Goal: Information Seeking & Learning: Learn about a topic

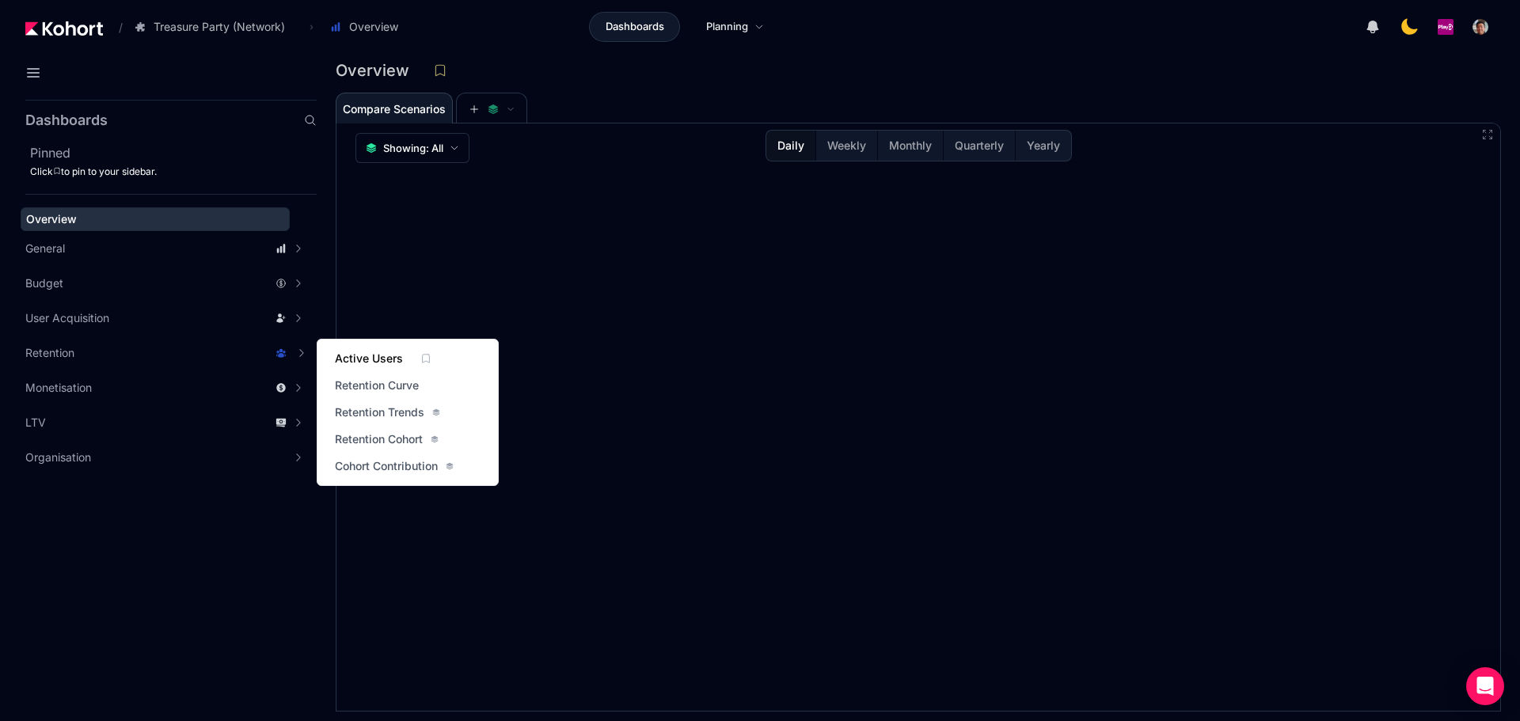
click at [351, 355] on span "Active Users" at bounding box center [369, 359] width 68 height 16
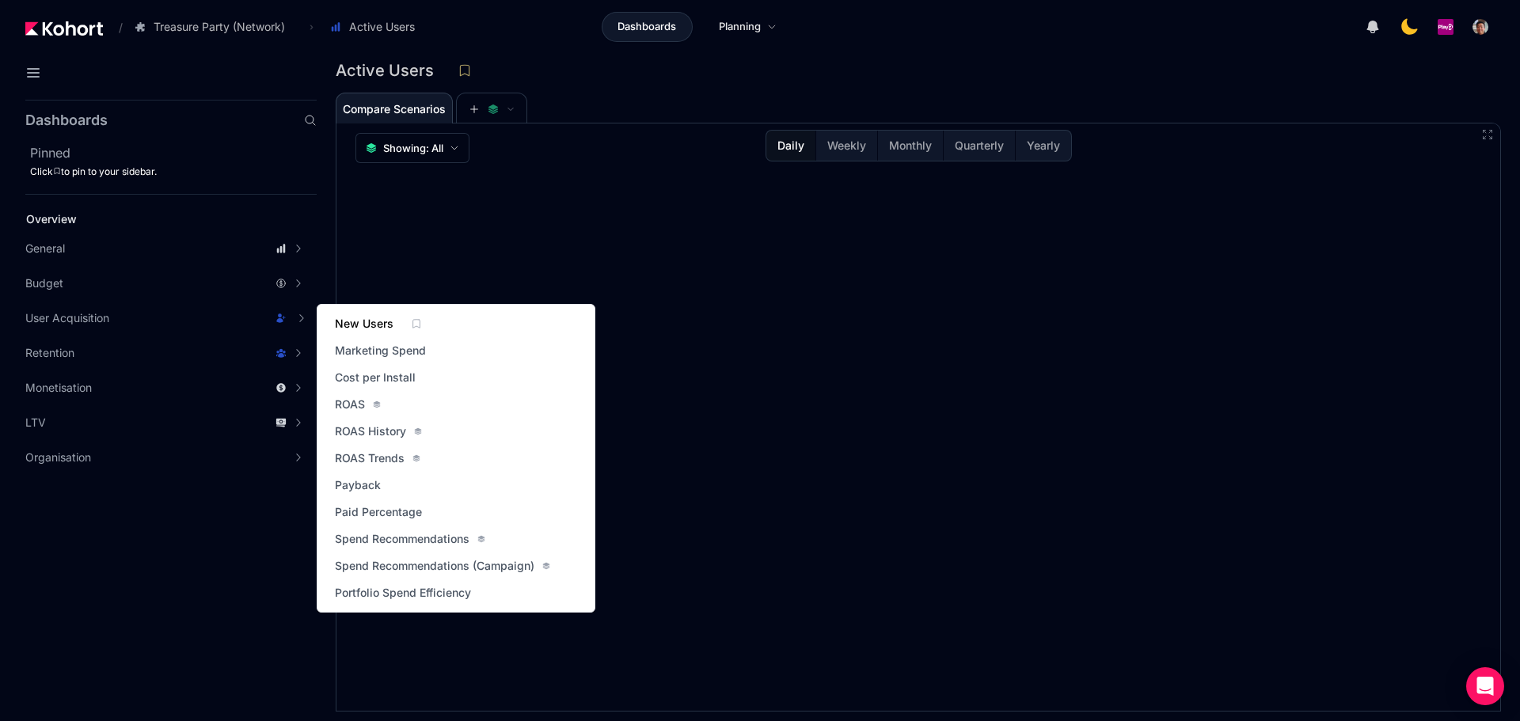
click at [370, 323] on span "New Users" at bounding box center [364, 324] width 59 height 16
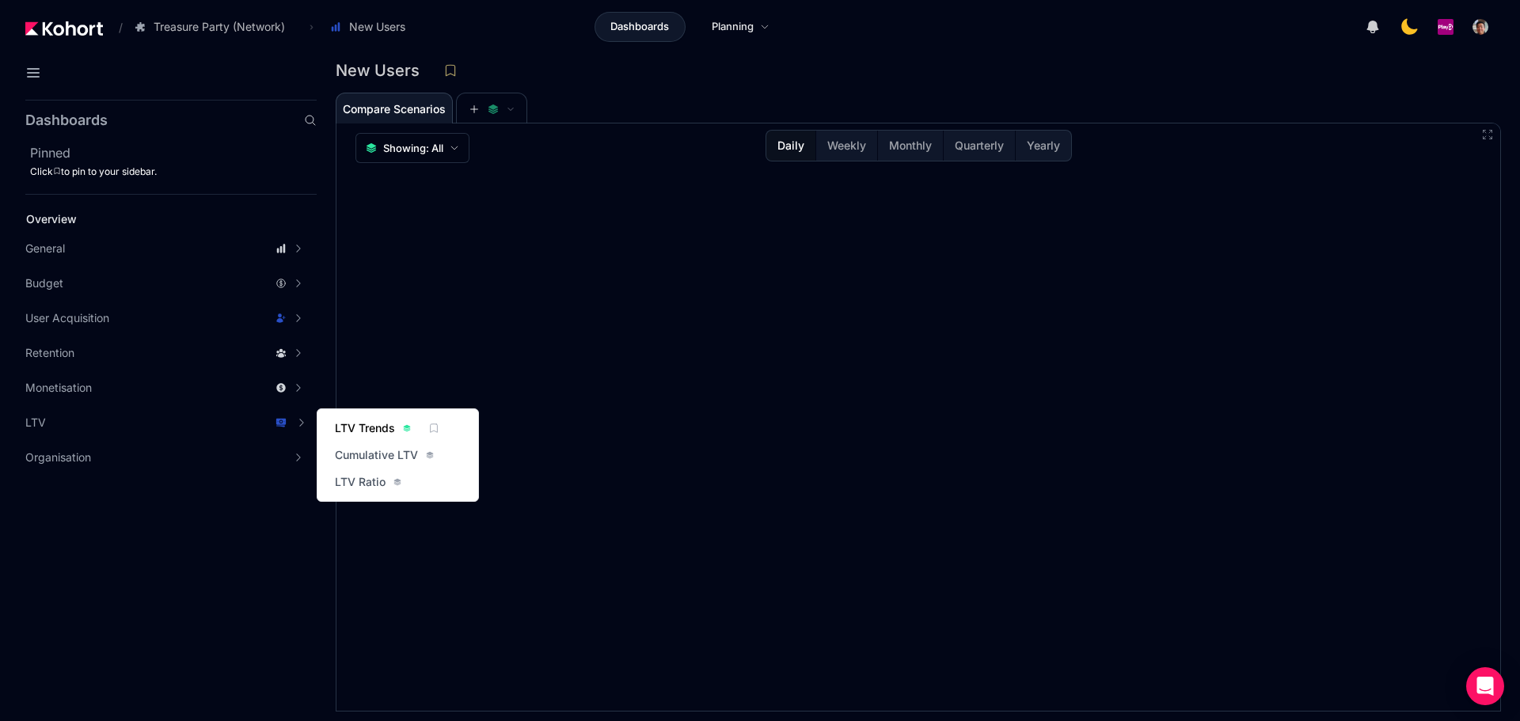
click at [372, 427] on span "LTV Trends" at bounding box center [365, 428] width 60 height 16
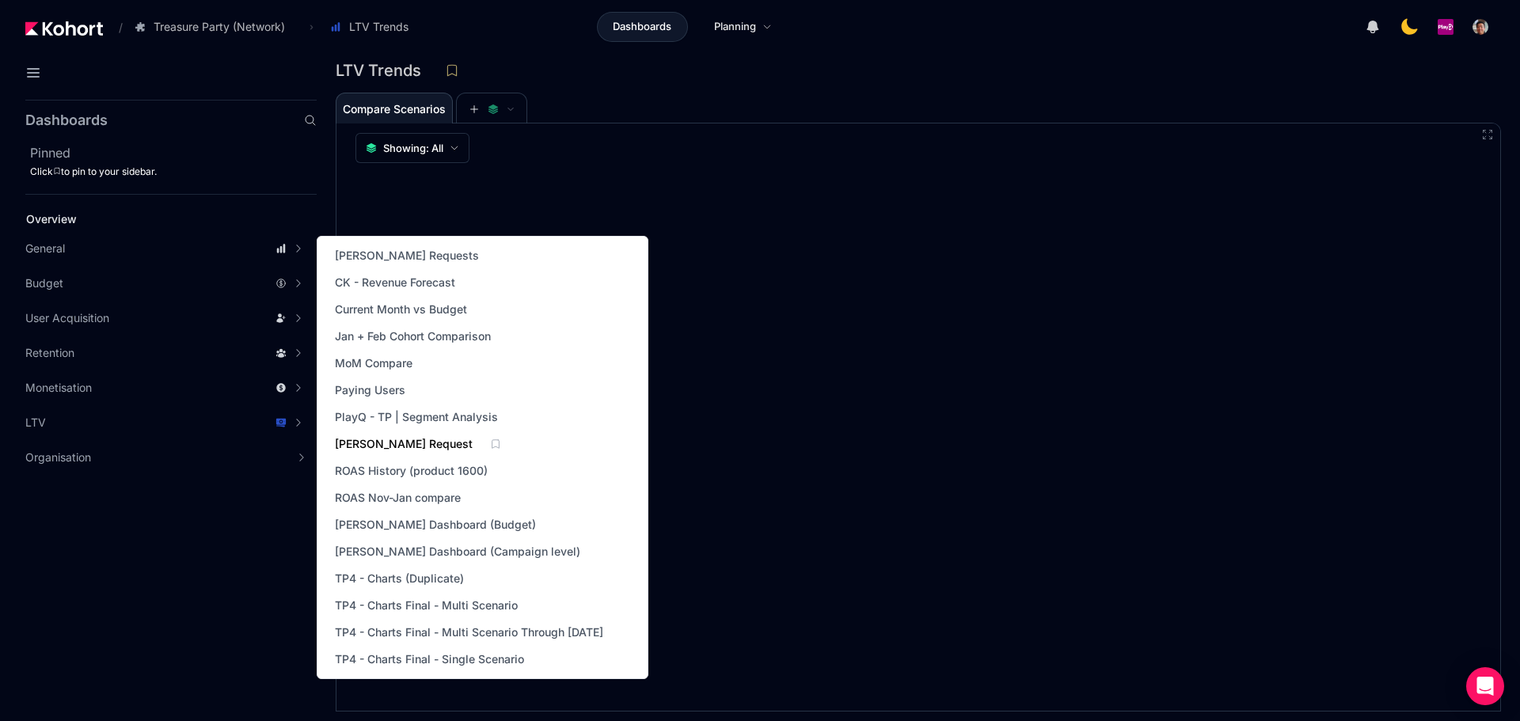
click at [401, 439] on span "[PERSON_NAME] Request" at bounding box center [404, 444] width 138 height 16
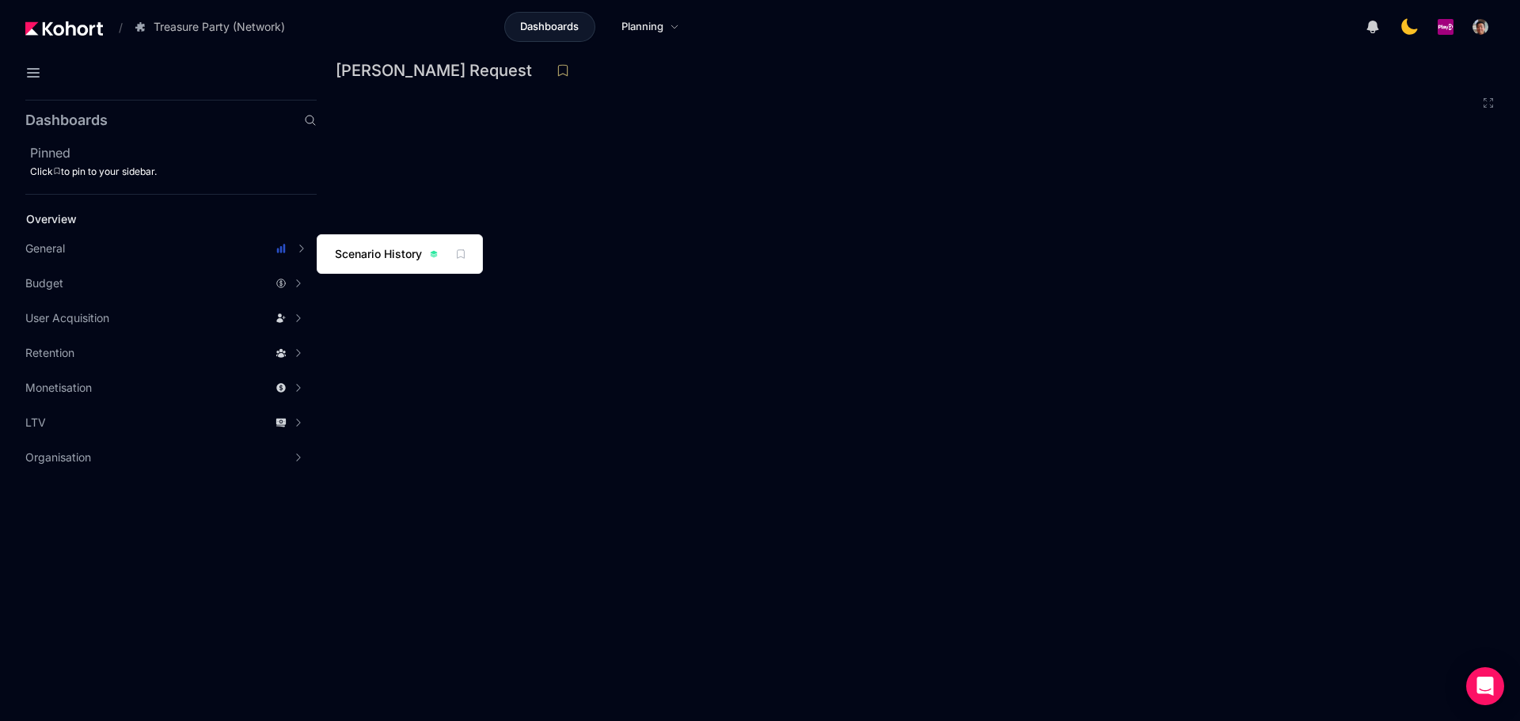
click at [378, 246] on link "Scenario History" at bounding box center [386, 254] width 112 height 22
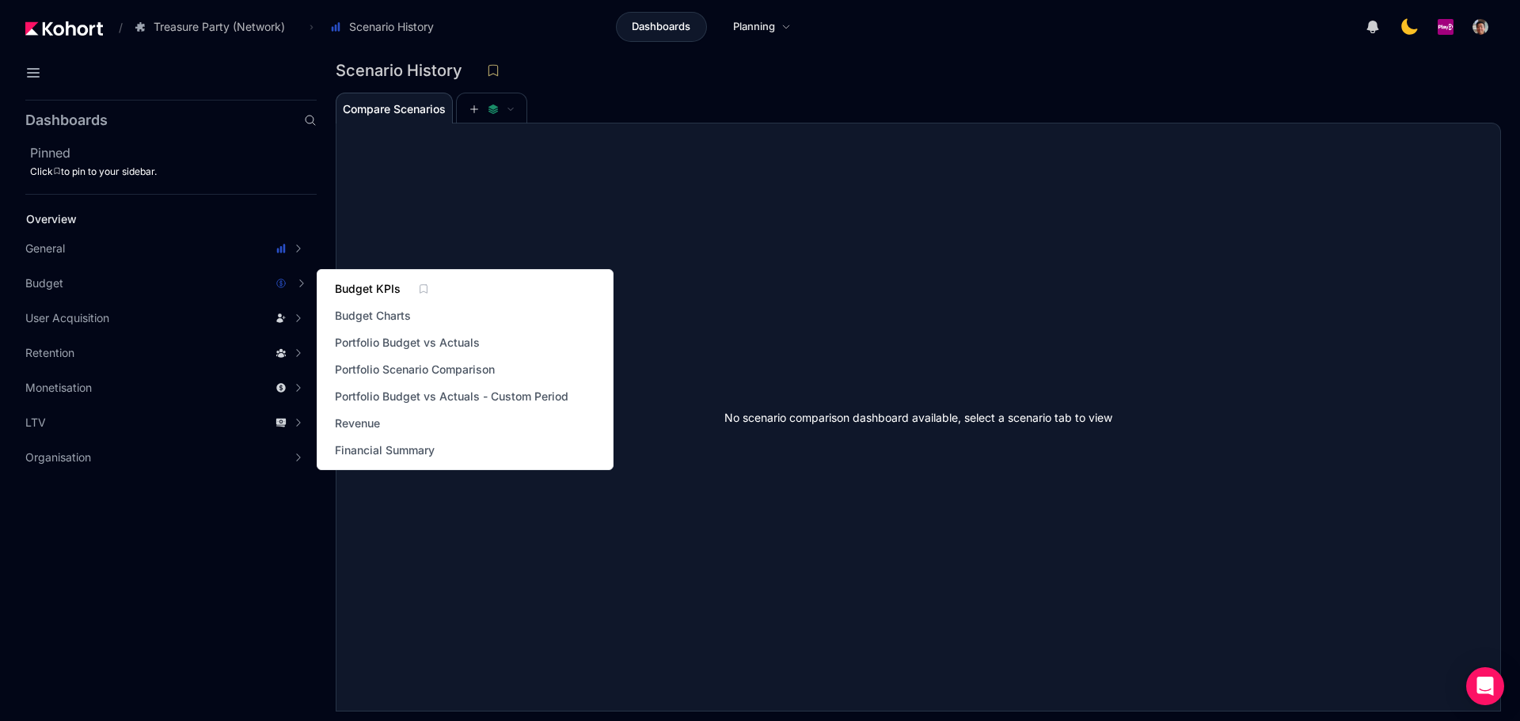
click at [345, 283] on span "Budget KPIs" at bounding box center [368, 289] width 66 height 16
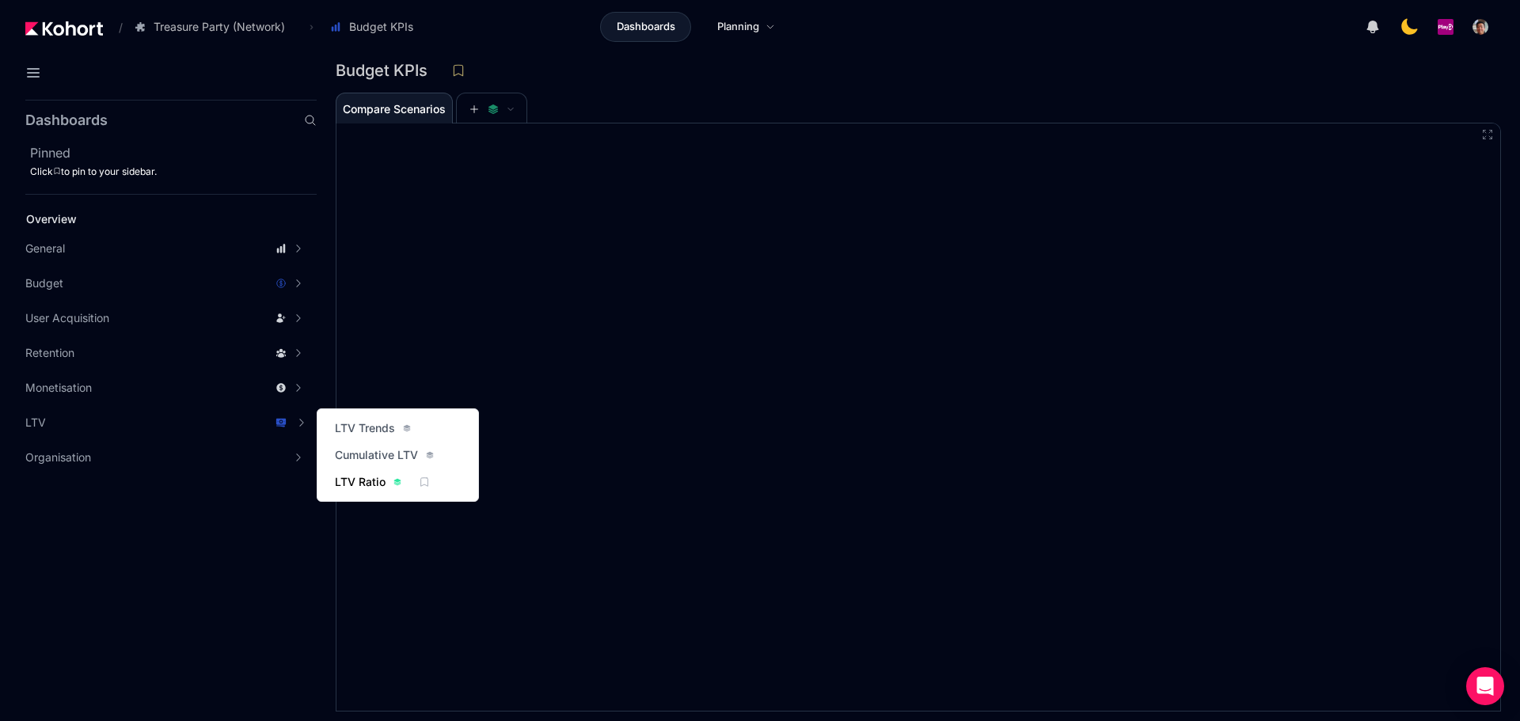
click at [362, 482] on span "LTV Ratio" at bounding box center [360, 482] width 51 height 16
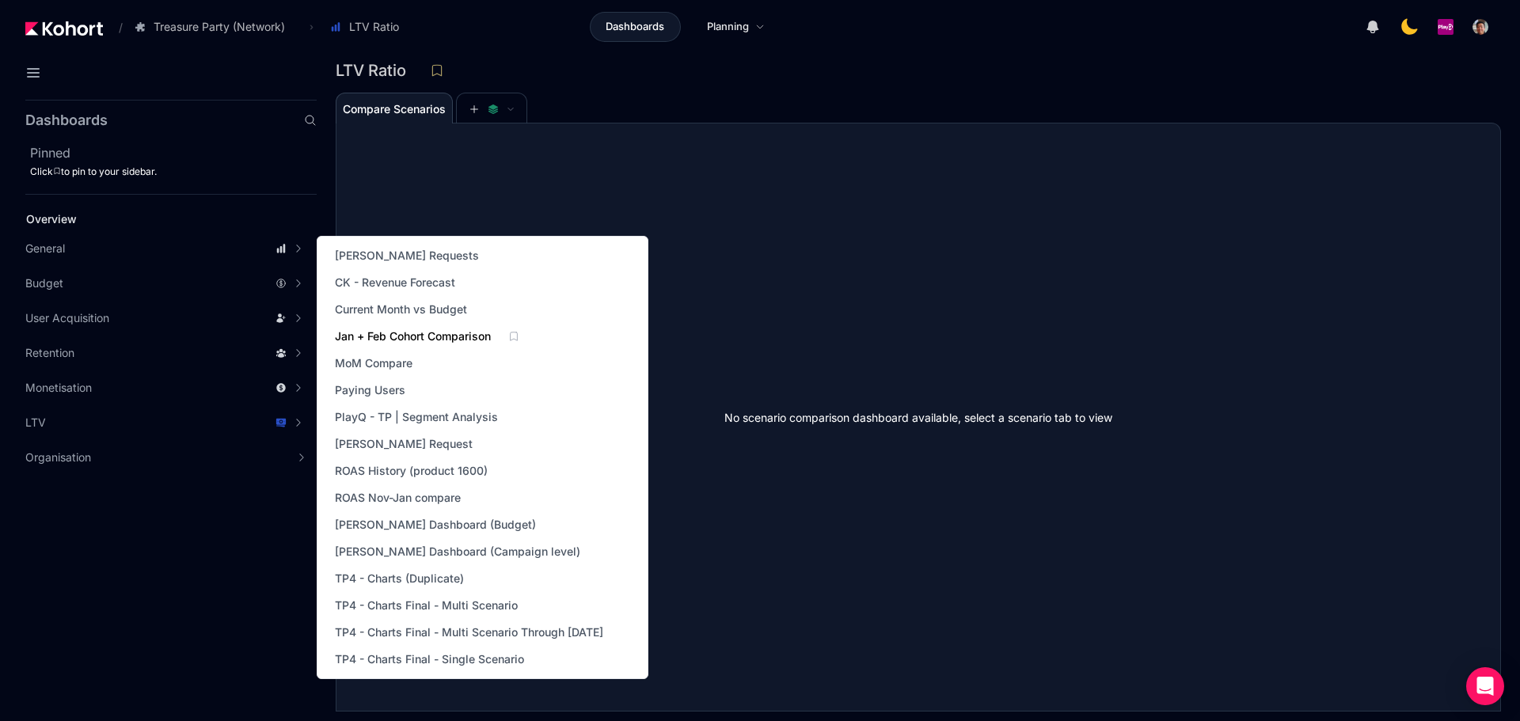
click at [433, 330] on span "Jan + Feb Cohort Comparison" at bounding box center [413, 337] width 156 height 16
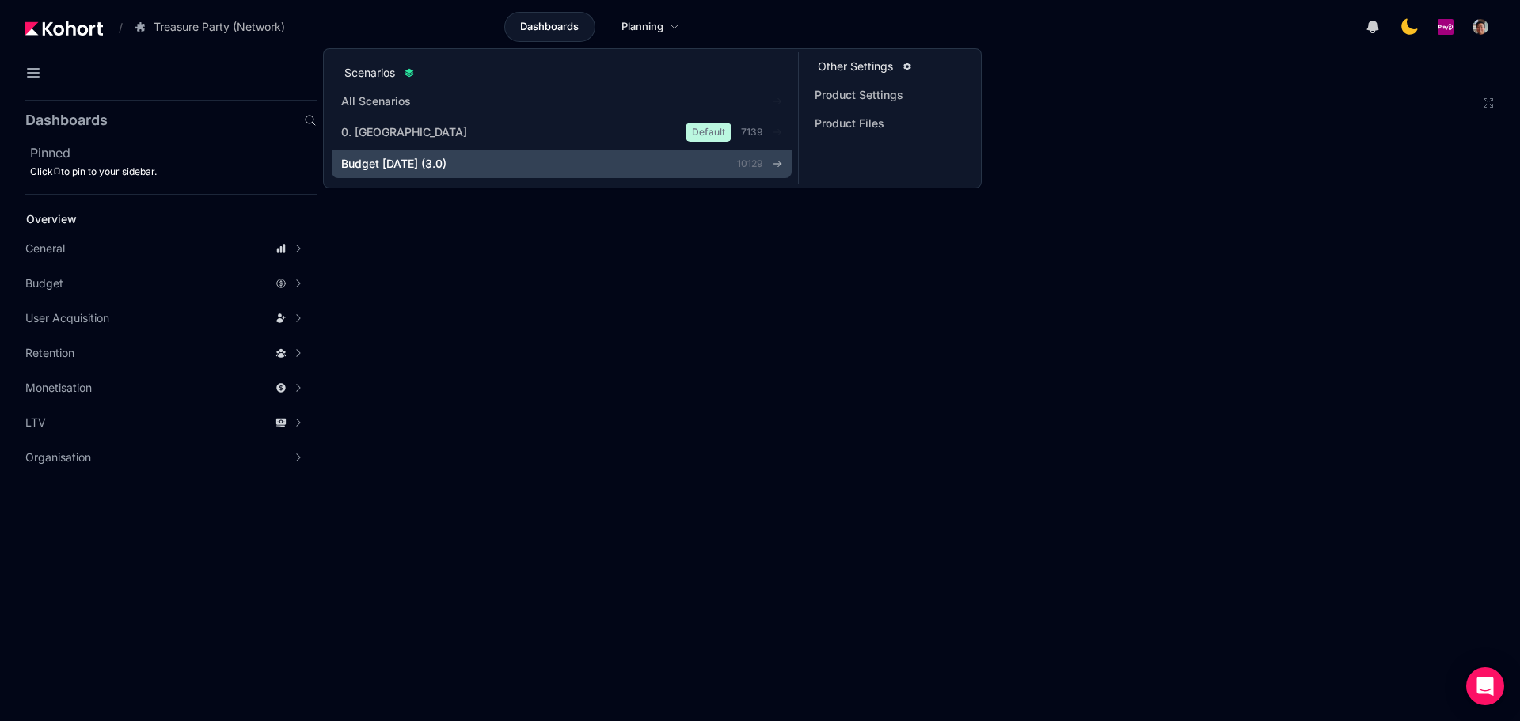
click at [437, 162] on span "Budget [DATE] (3.0)" at bounding box center [393, 164] width 105 height 16
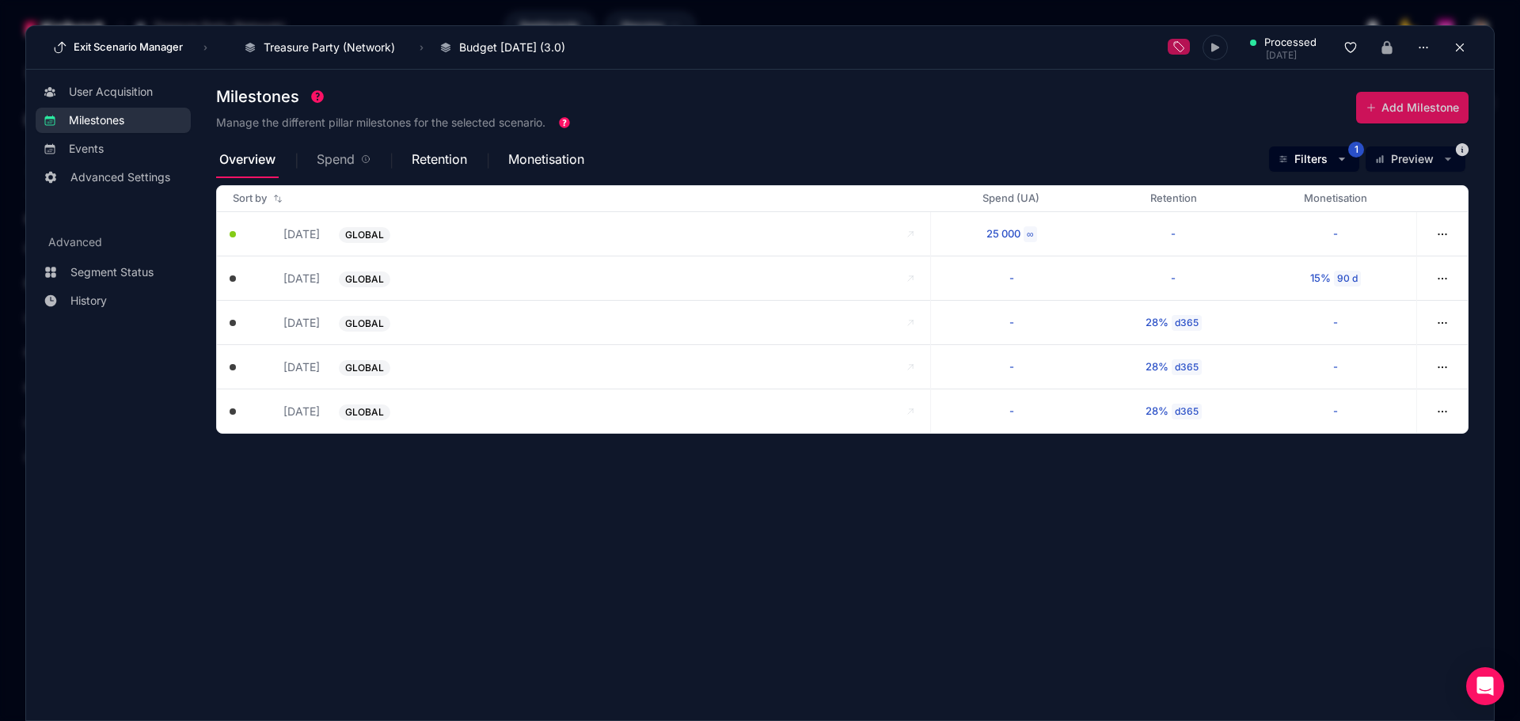
click at [336, 158] on span "Spend" at bounding box center [336, 159] width 38 height 13
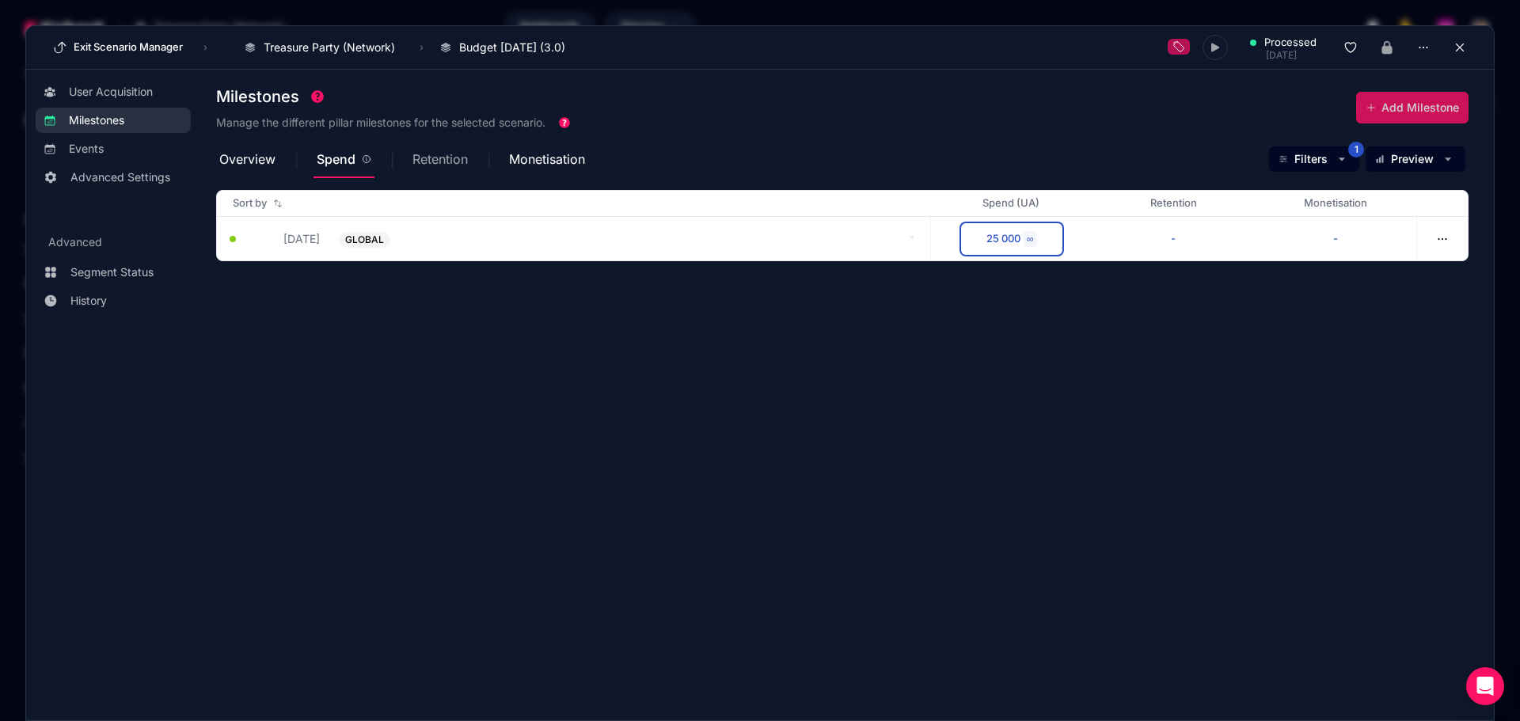
click at [427, 154] on span "Retention" at bounding box center [439, 159] width 55 height 13
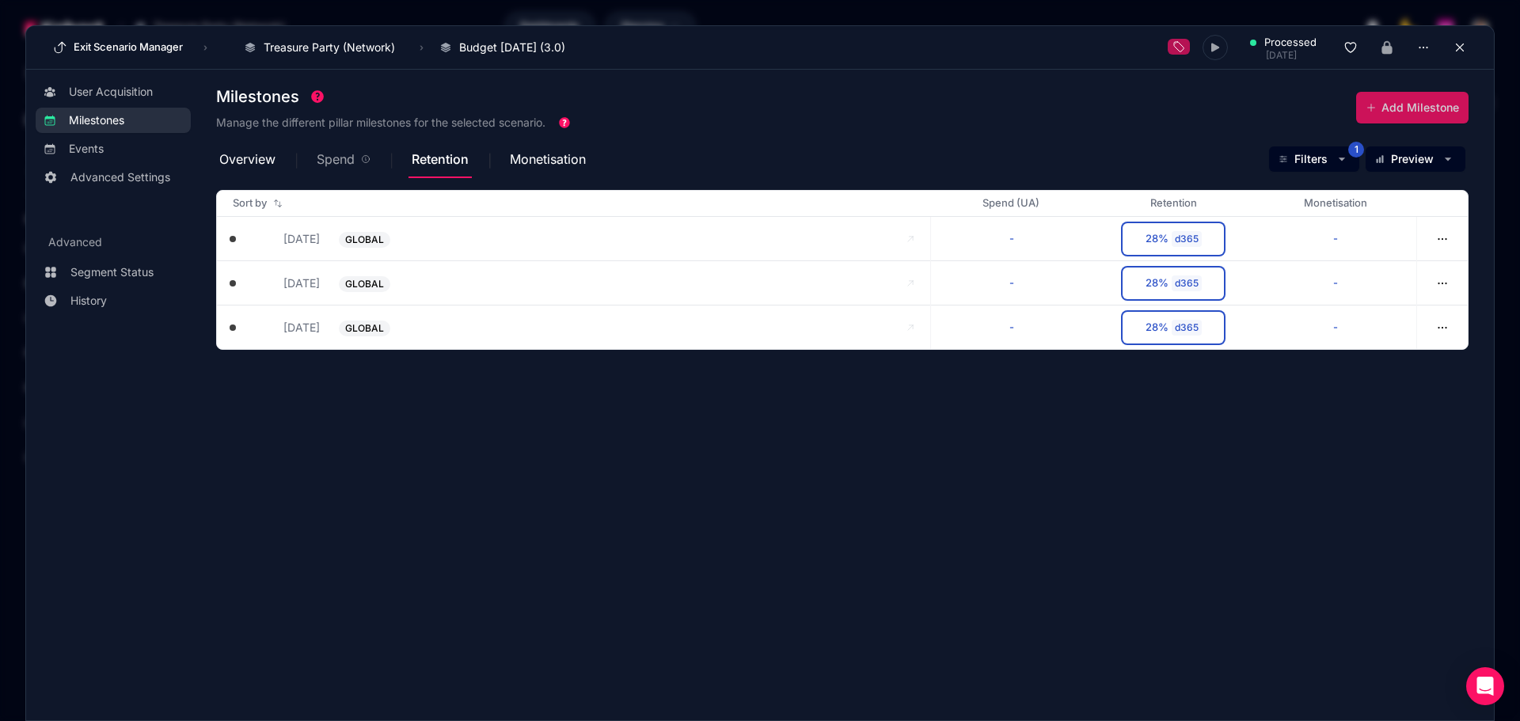
click at [348, 160] on span "Spend" at bounding box center [336, 159] width 38 height 13
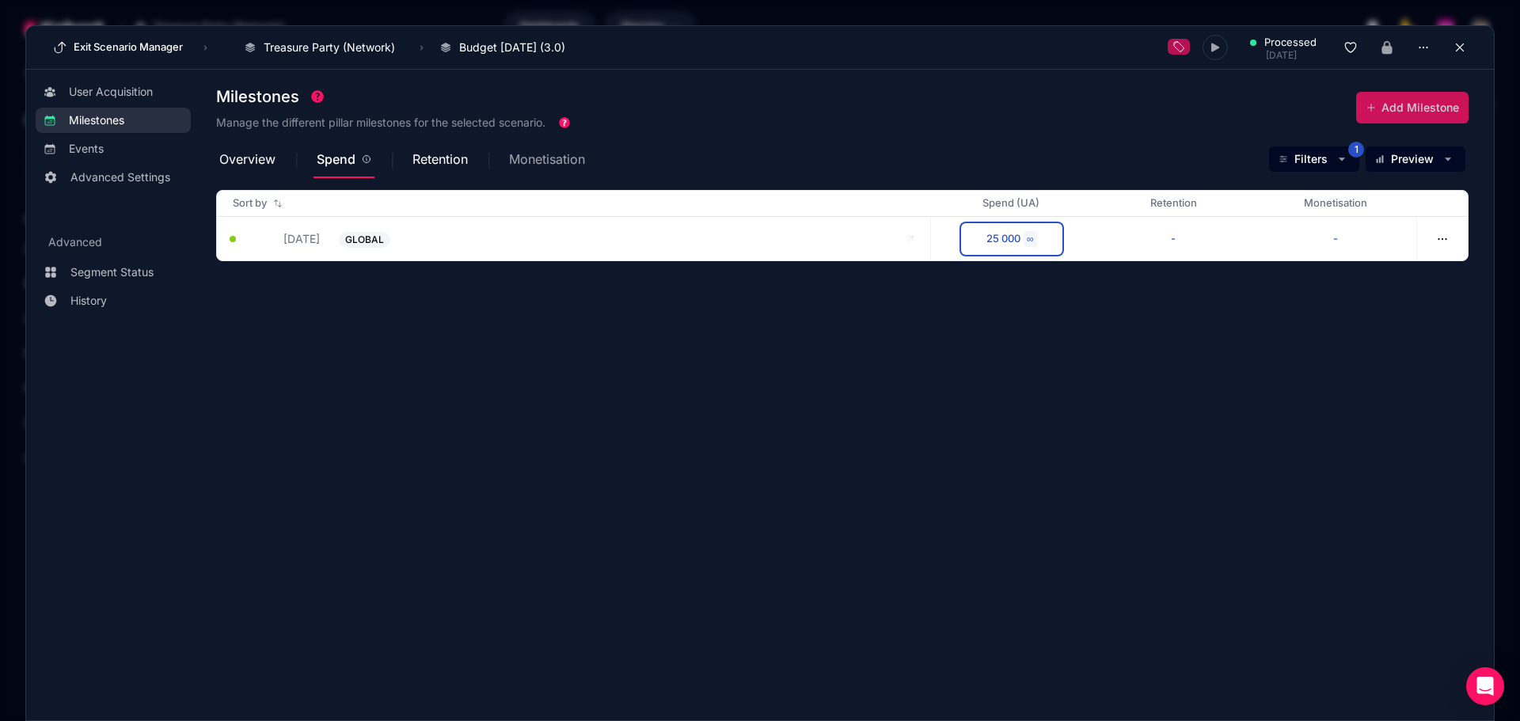
click at [540, 164] on span "Monetisation" at bounding box center [547, 159] width 76 height 13
click at [441, 158] on span "Retention" at bounding box center [439, 159] width 55 height 13
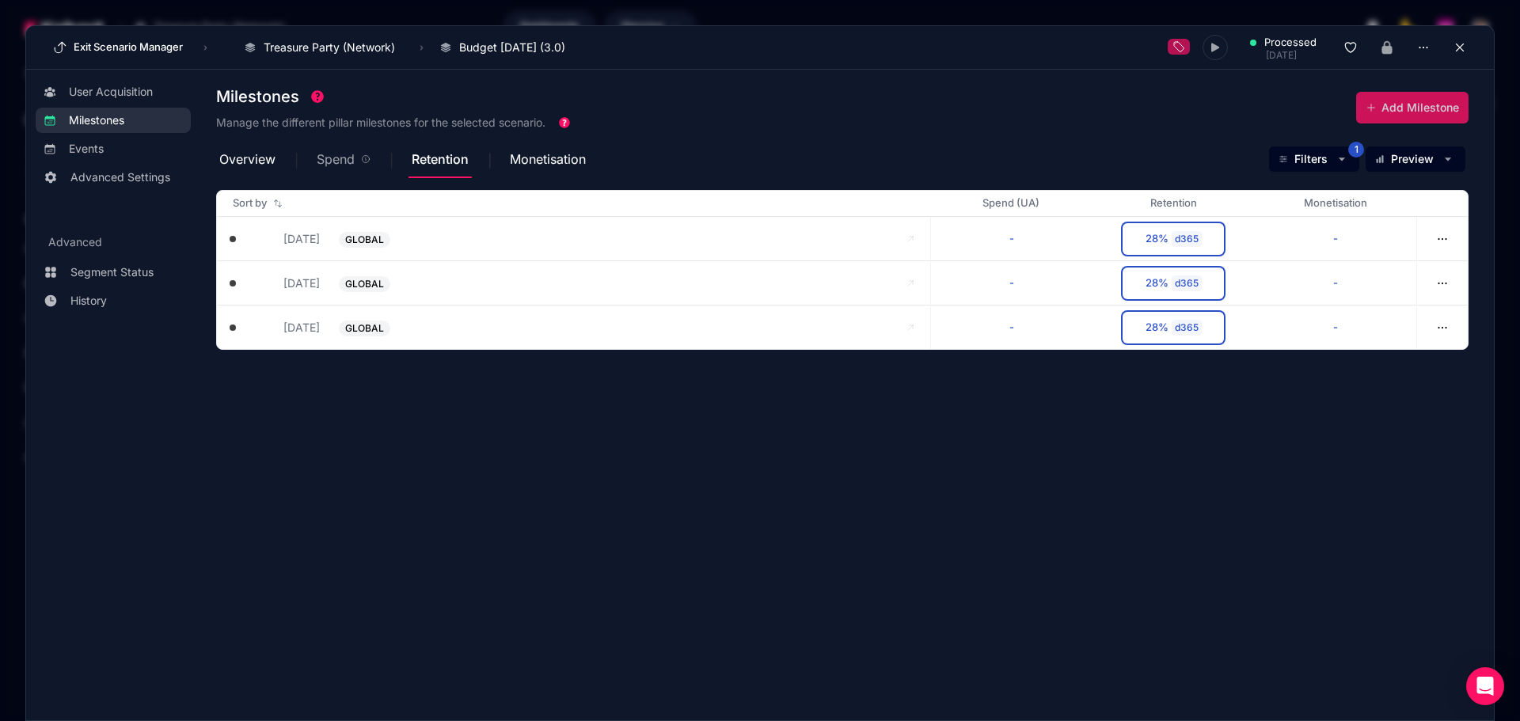
click at [348, 157] on span "Spend" at bounding box center [336, 159] width 38 height 13
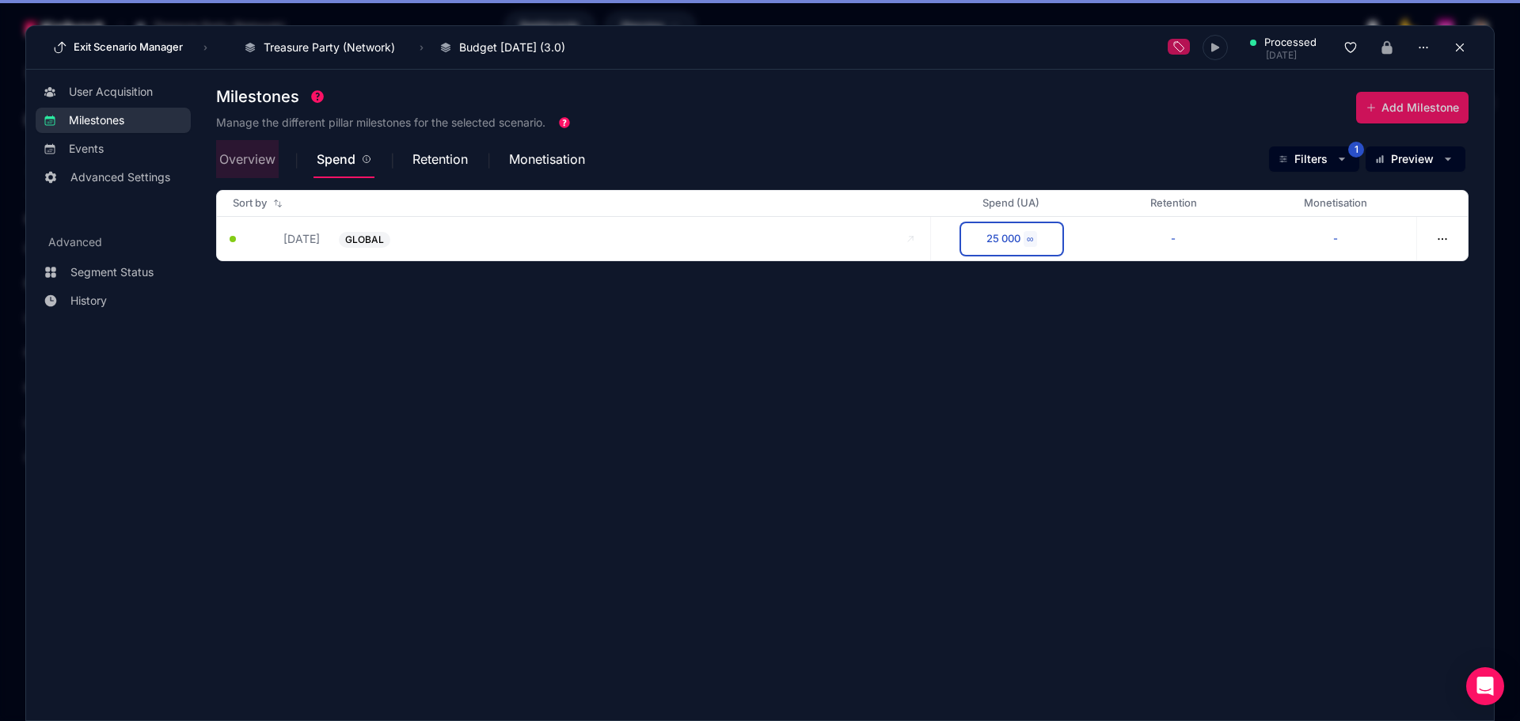
click at [251, 157] on span "Overview" at bounding box center [247, 159] width 56 height 13
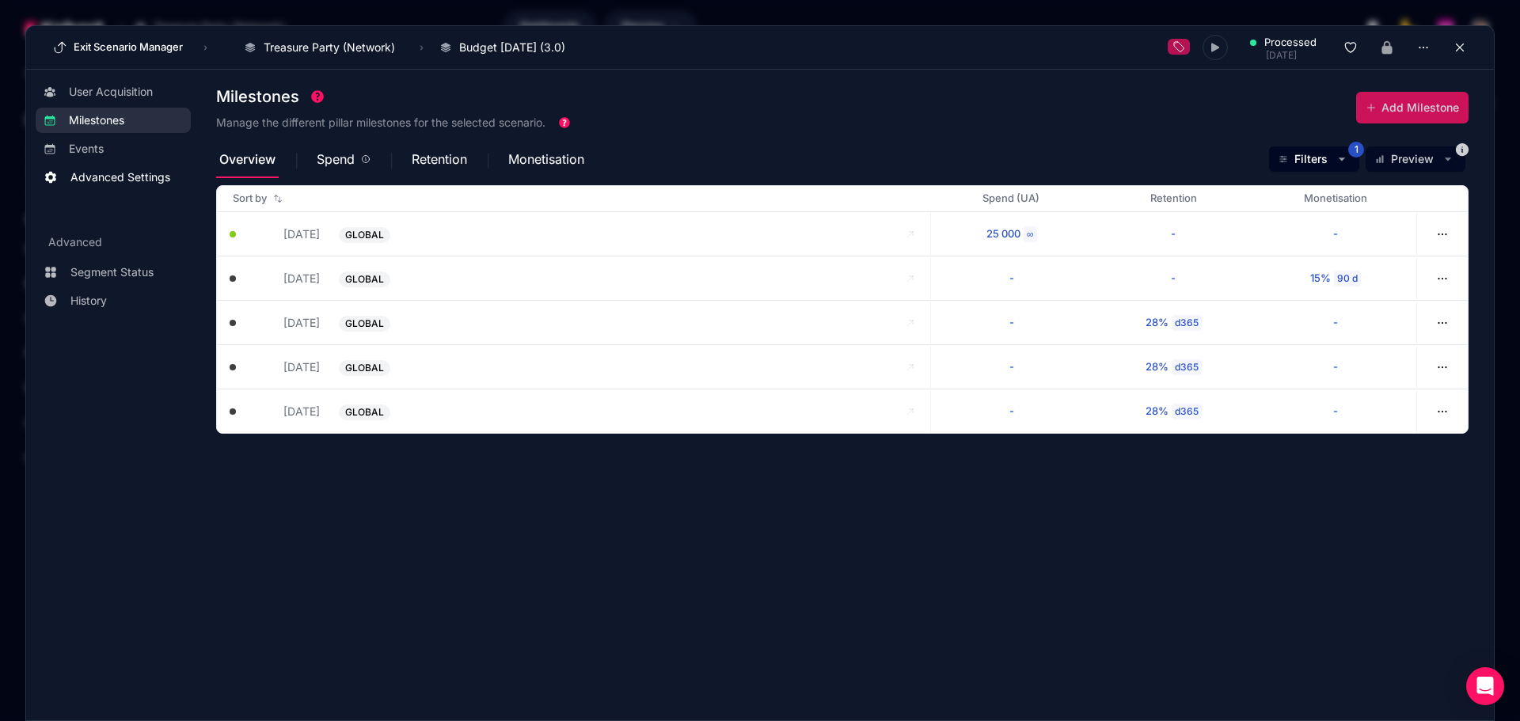
click at [103, 177] on span "Advanced Settings" at bounding box center [120, 177] width 100 height 16
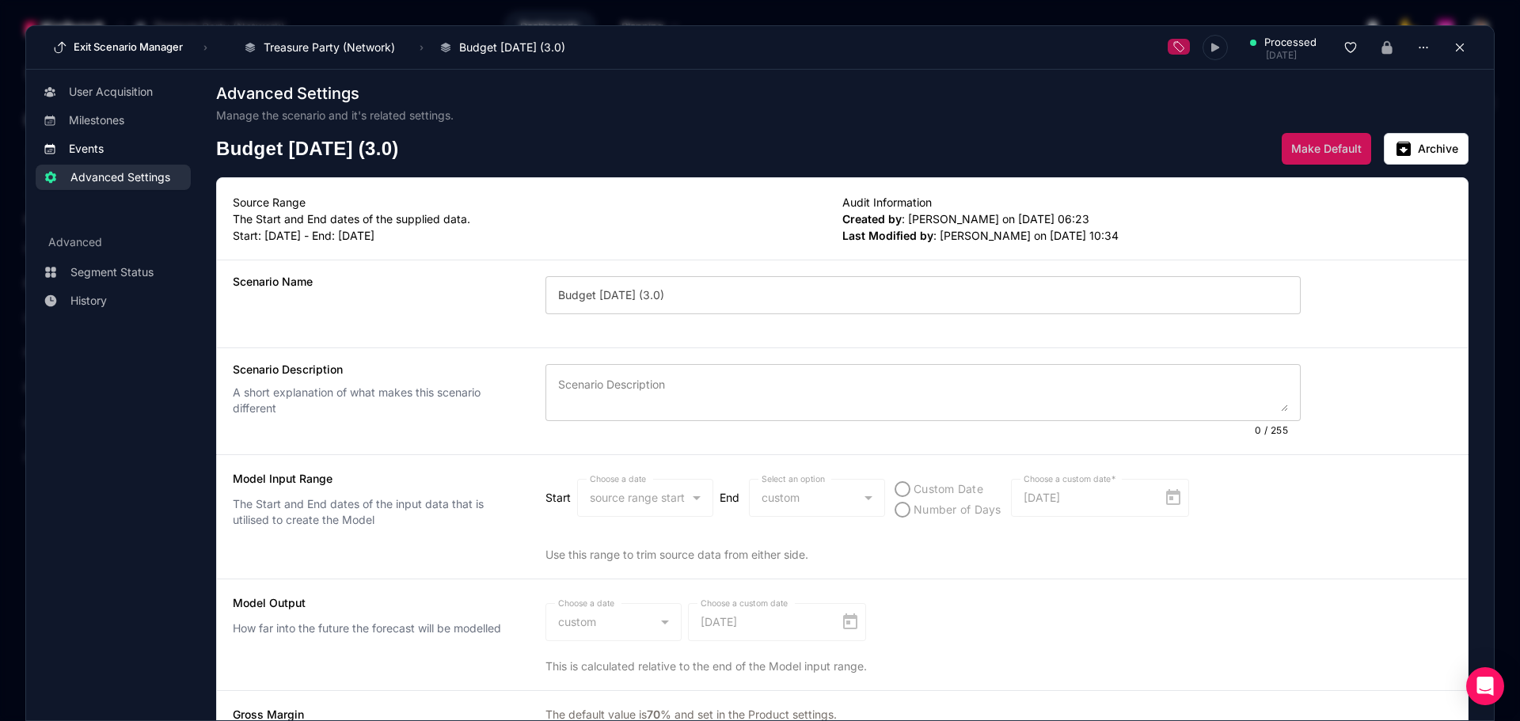
click at [99, 144] on span "Events" at bounding box center [86, 149] width 35 height 16
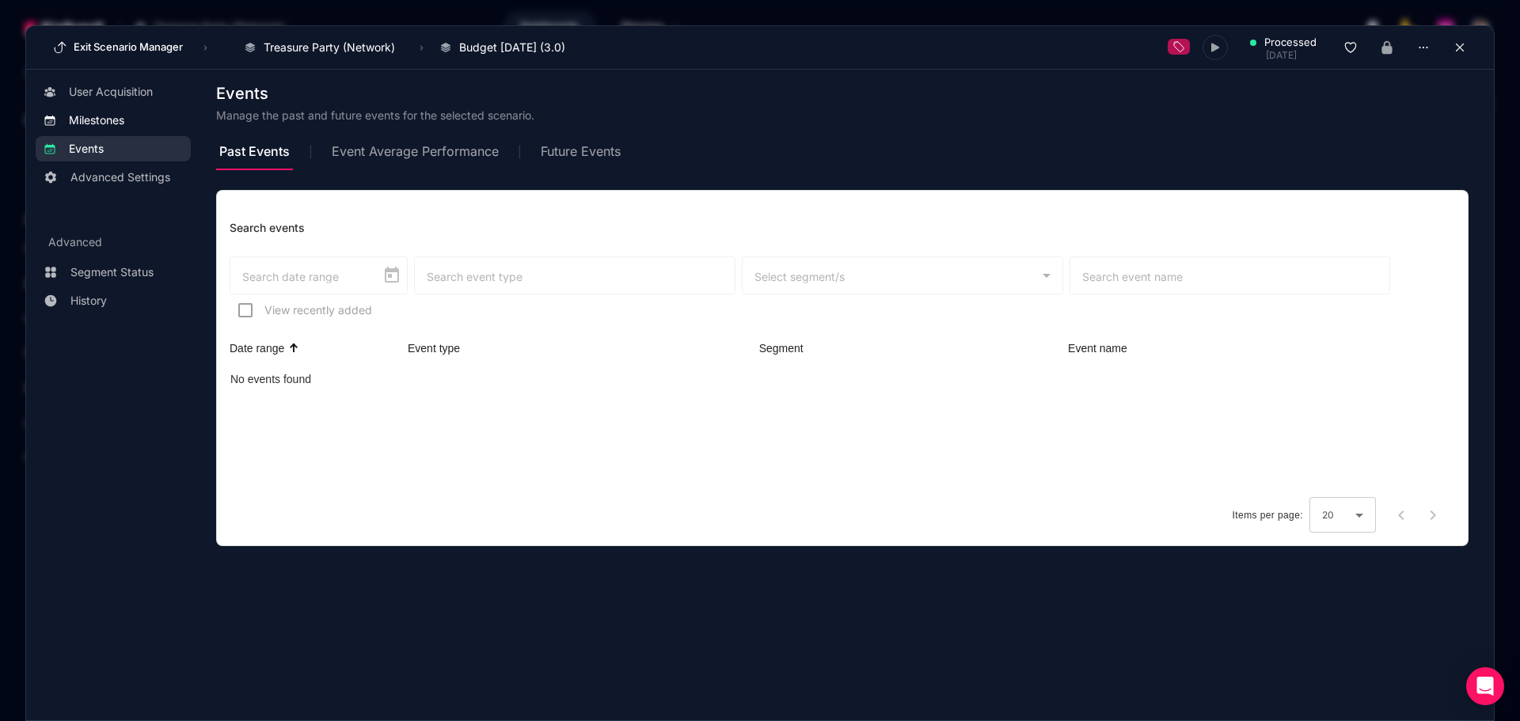
click at [114, 119] on span "Milestones" at bounding box center [96, 120] width 55 height 16
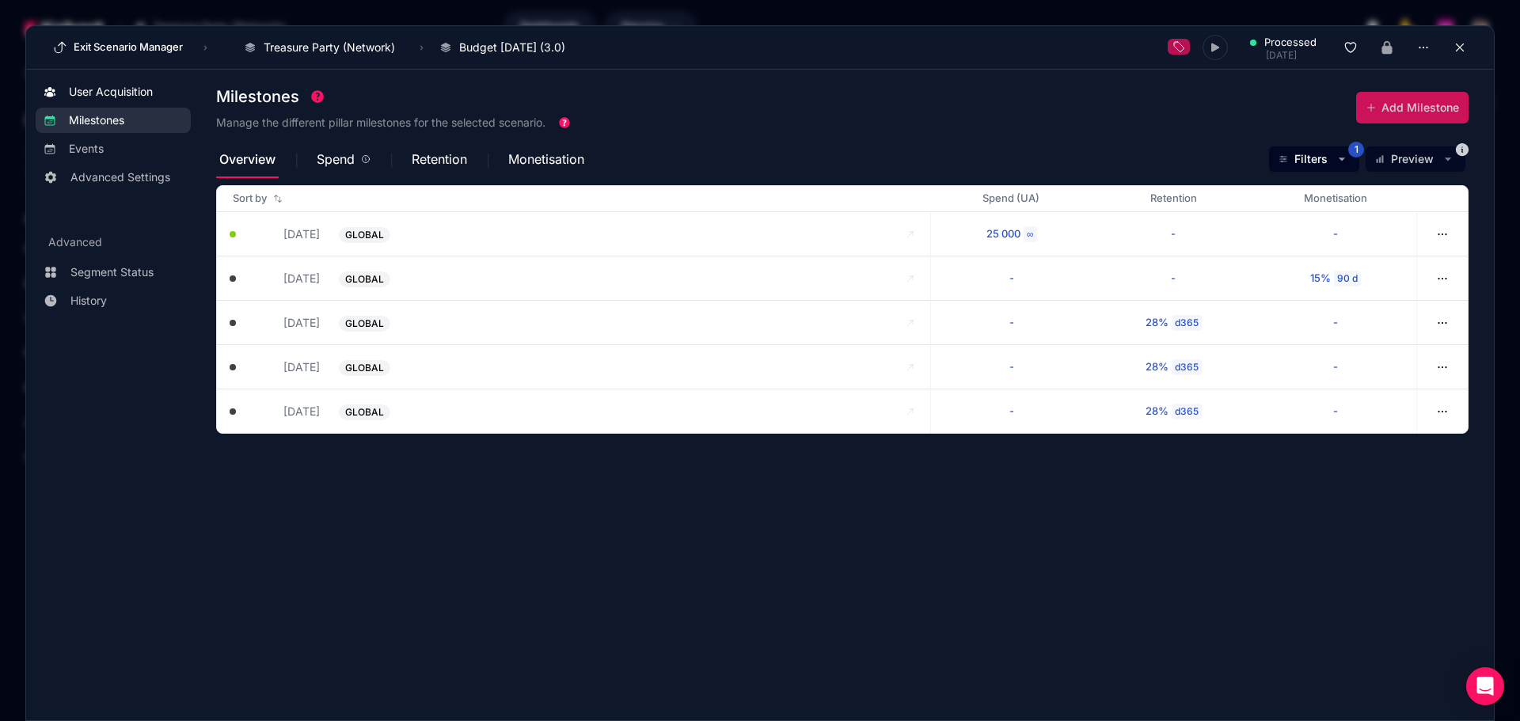
click at [132, 93] on span "User Acquisition" at bounding box center [111, 92] width 84 height 16
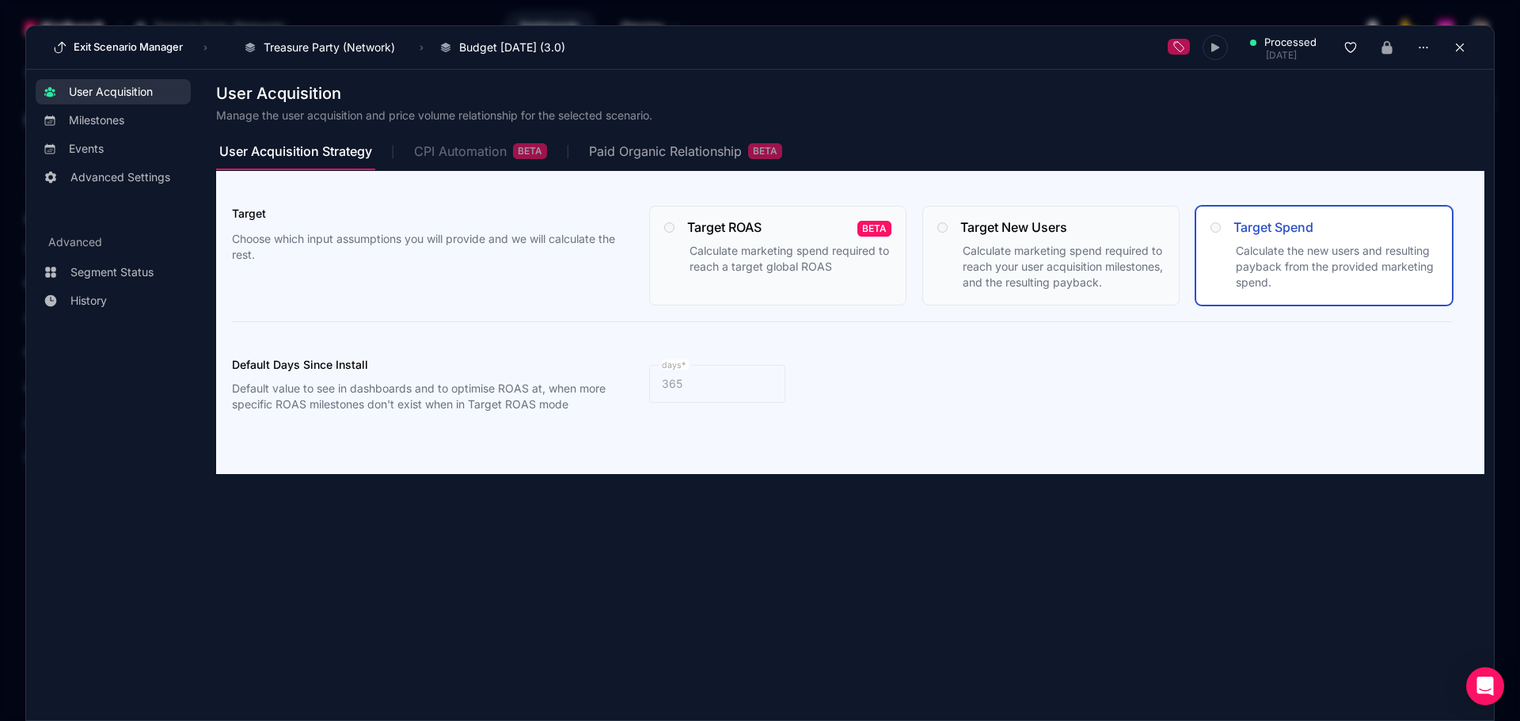
click at [467, 155] on div "CPI Automation BETA" at bounding box center [480, 151] width 133 height 16
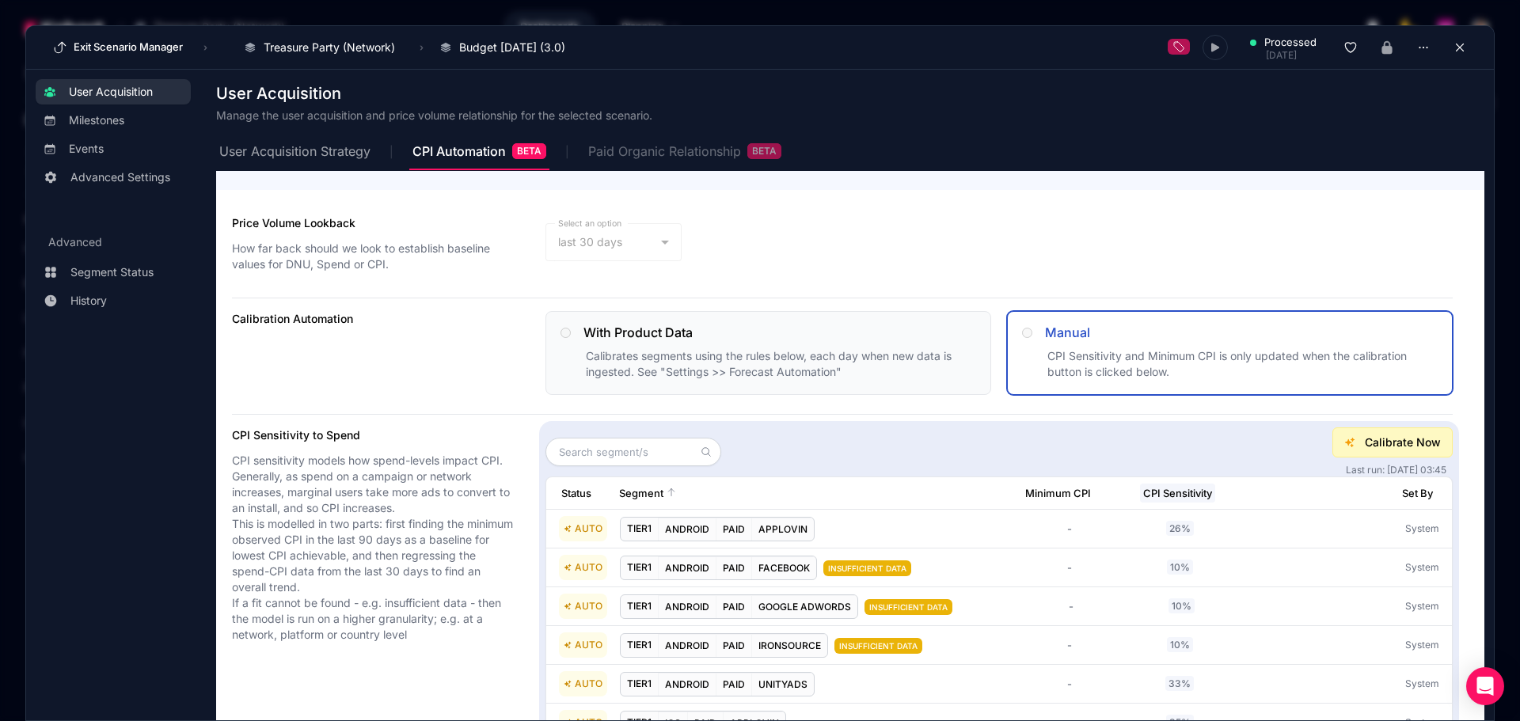
click at [629, 151] on div "Paid Organic Relationship BETA" at bounding box center [684, 151] width 193 height 16
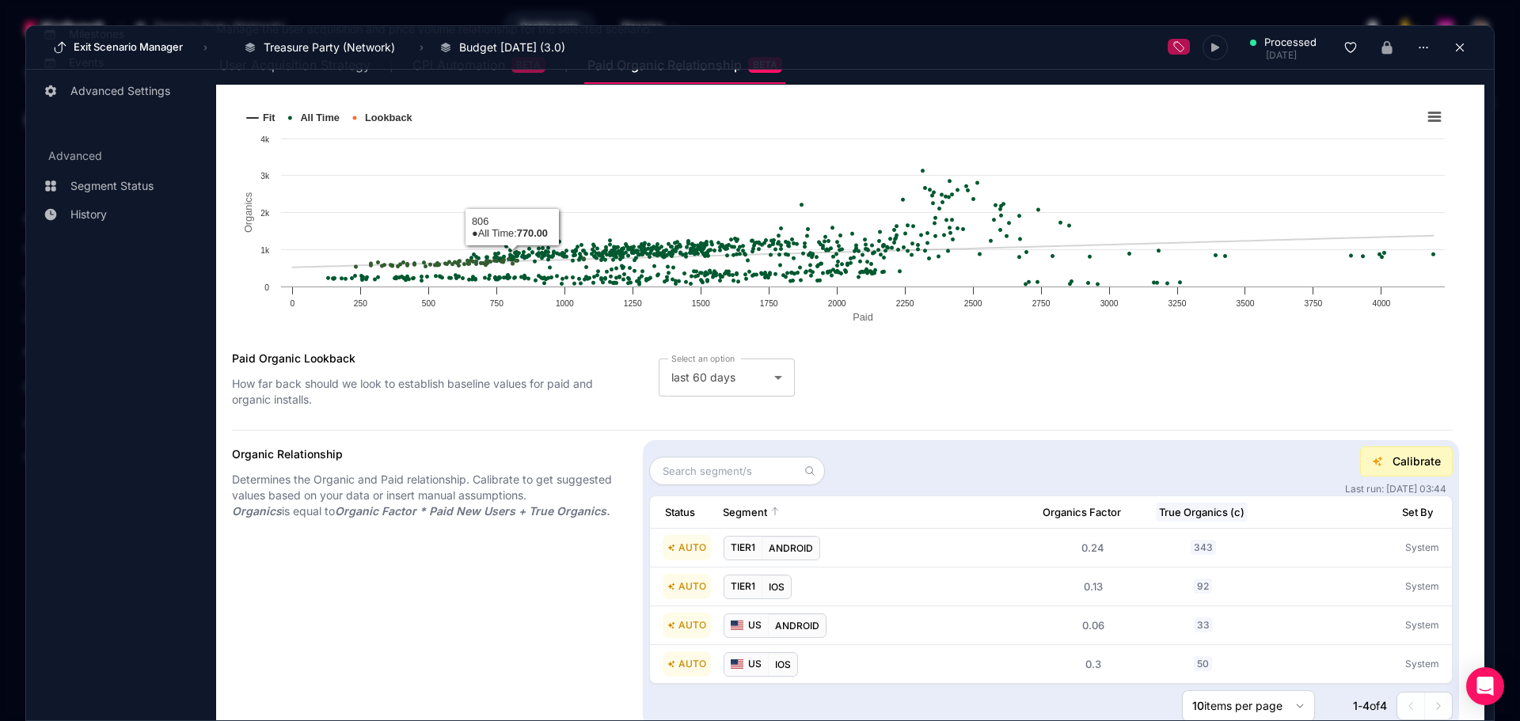
scroll to position [69, 0]
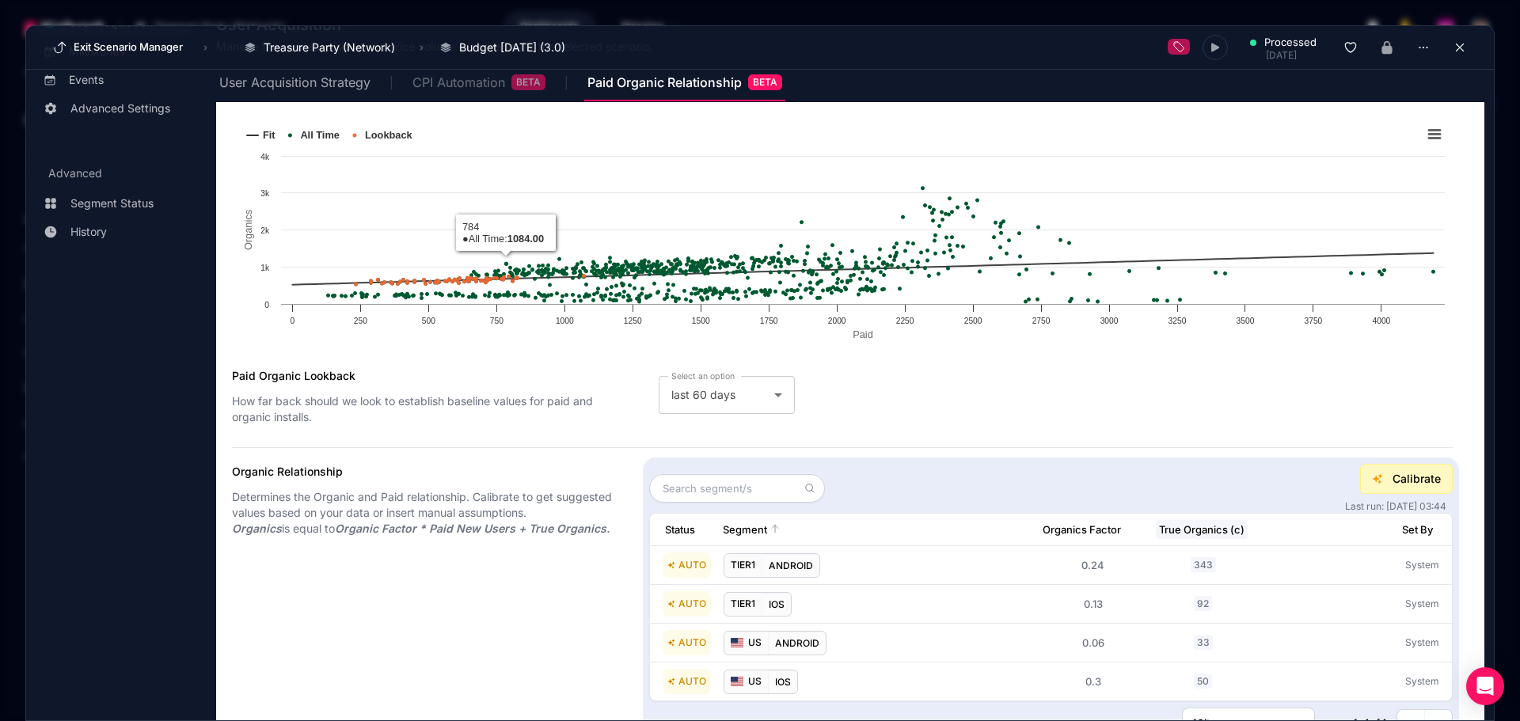
click at [486, 90] on span "CPI Automation BETA" at bounding box center [478, 82] width 133 height 38
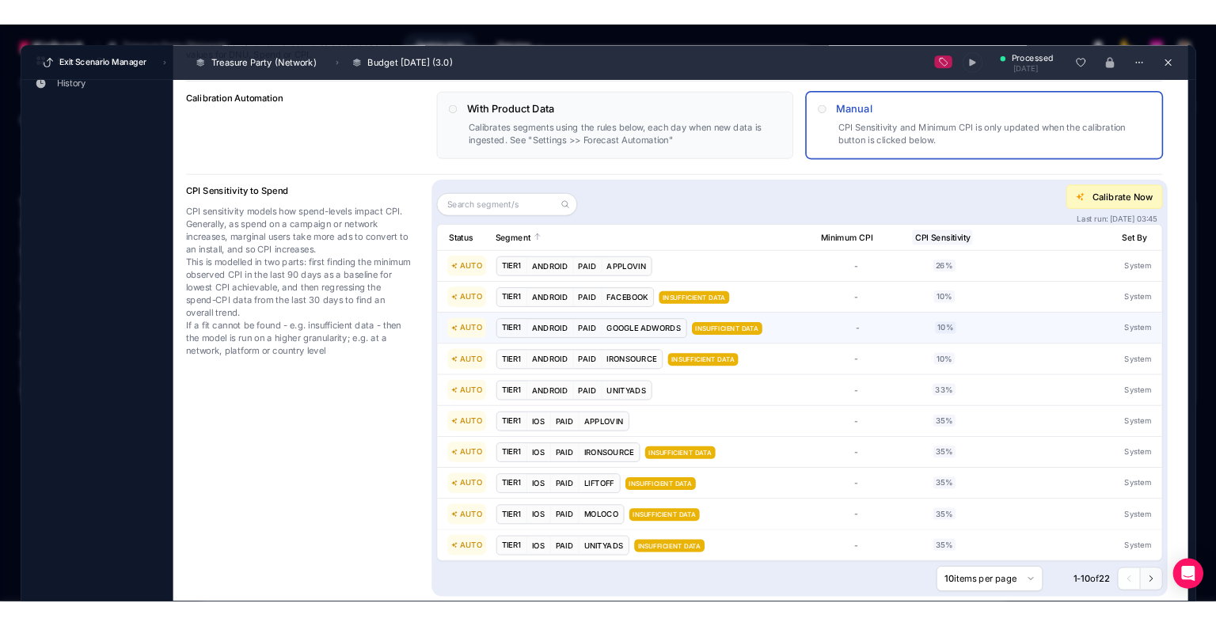
scroll to position [306, 0]
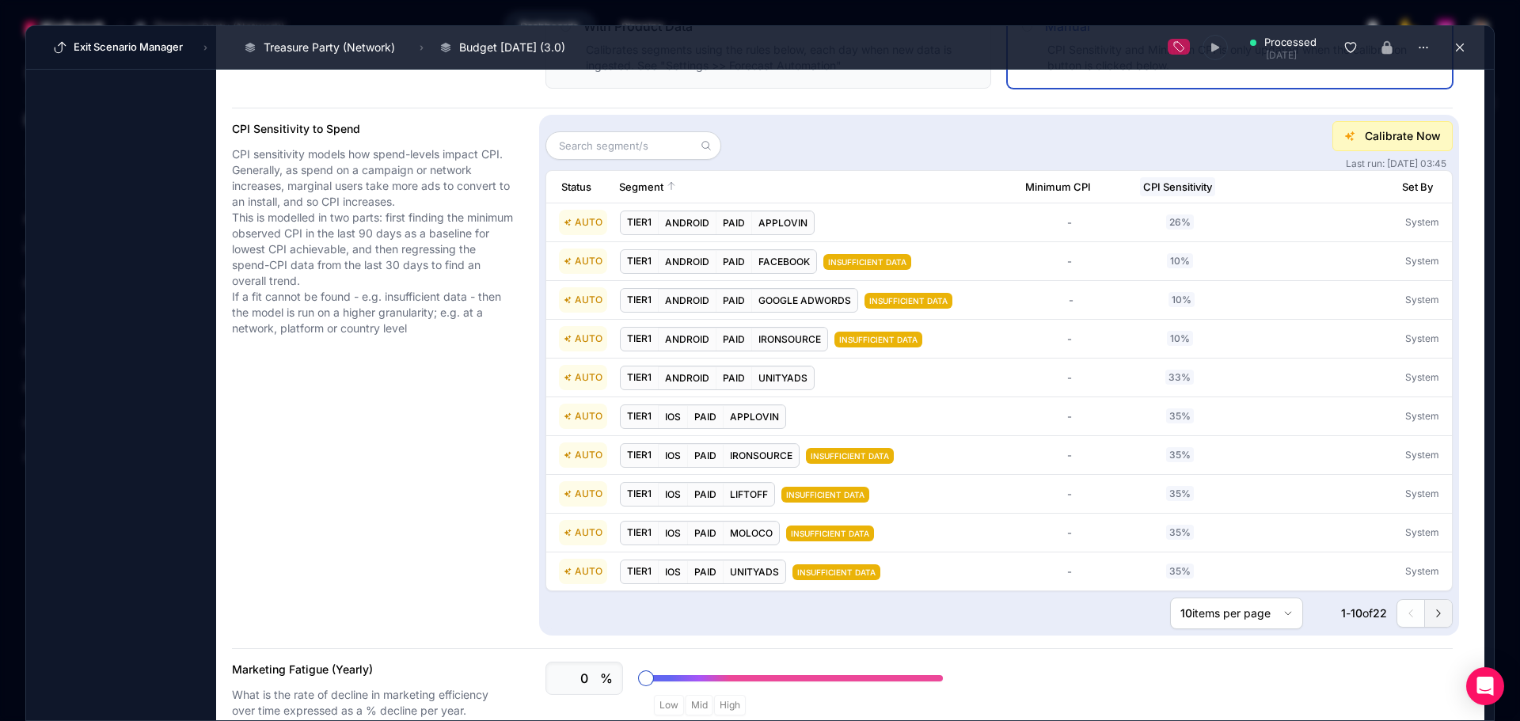
click at [1433, 612] on icon at bounding box center [1438, 613] width 11 height 11
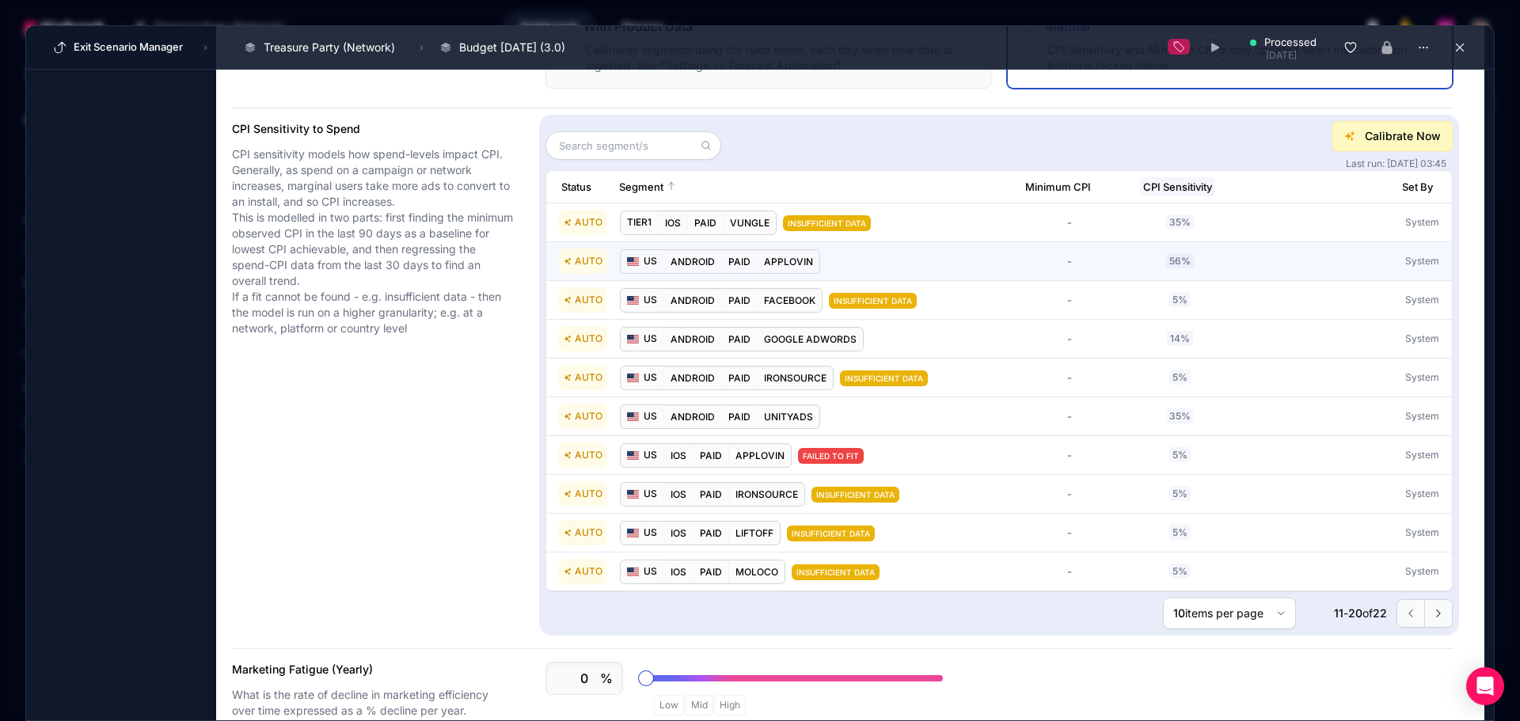
click at [929, 253] on span "US ANDROID PAID APPLOVIN" at bounding box center [784, 261] width 329 height 25
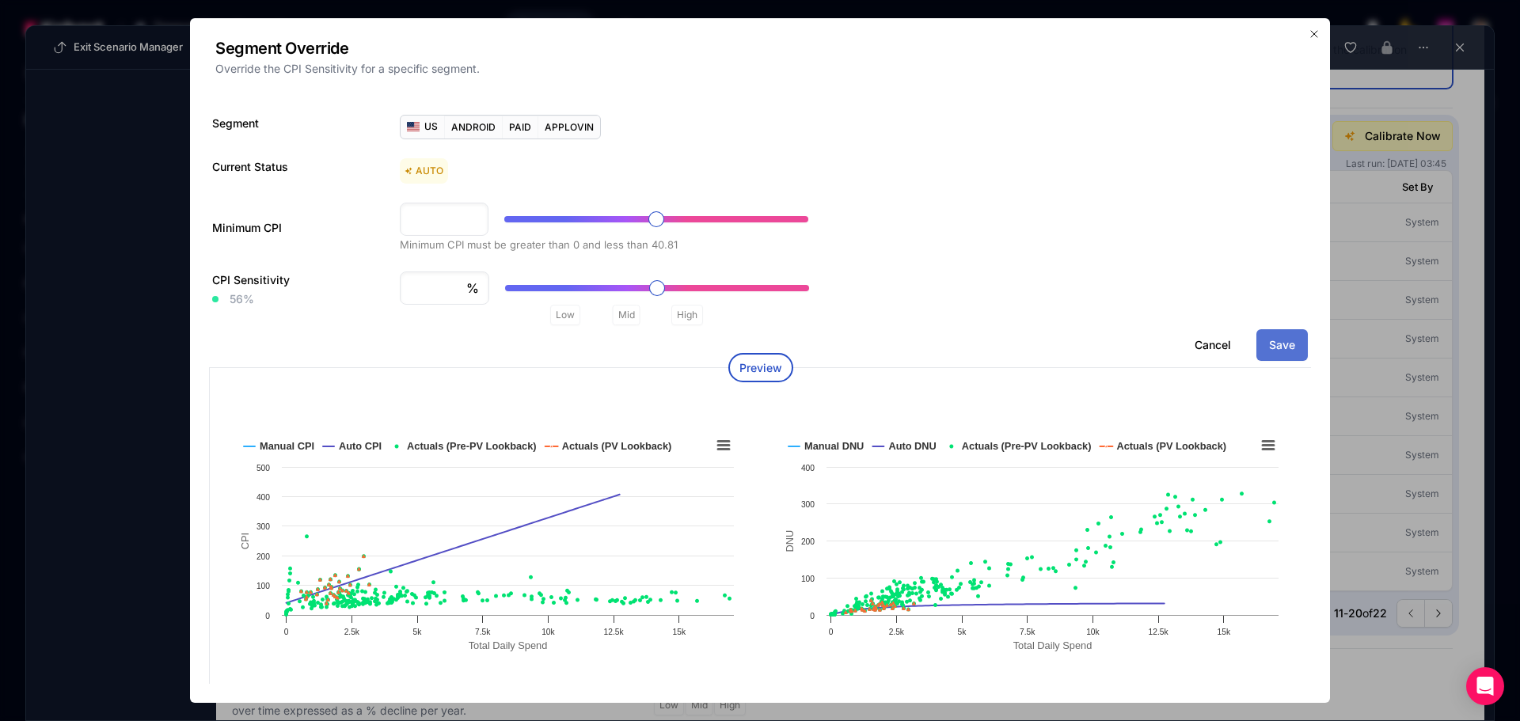
click at [150, 393] on div at bounding box center [760, 360] width 1520 height 721
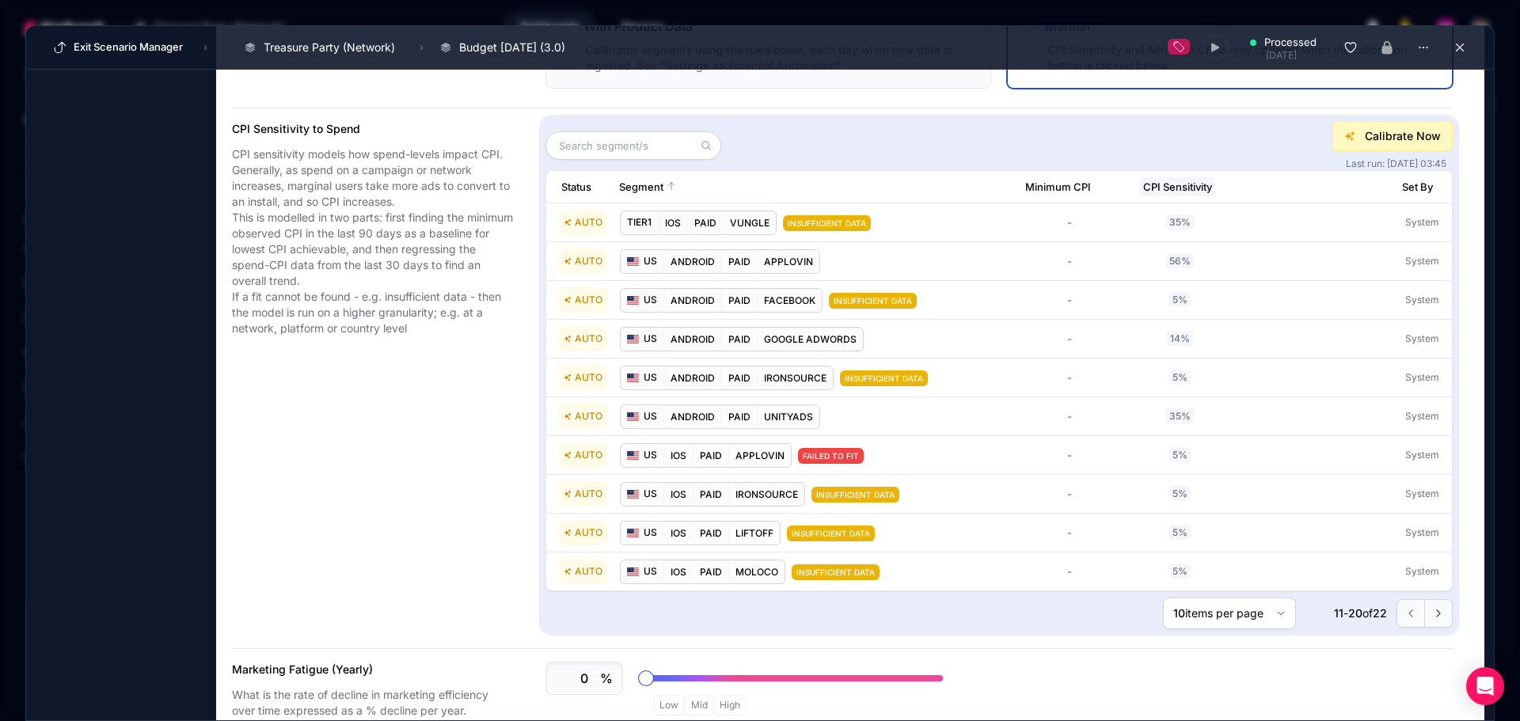
click at [155, 466] on div "User Acquisition Milestones Events Advanced Settings Advanced Segment Status Hi…" at bounding box center [113, 295] width 174 height 1044
drag, startPoint x: 139, startPoint y: 335, endPoint x: 141, endPoint y: 327, distance: 8.1
click at [139, 334] on div "User Acquisition Milestones Events Advanced Settings Advanced Segment Status Hi…" at bounding box center [113, 295] width 174 height 1044
click at [97, 48] on button "Exit Scenario Manager" at bounding box center [117, 47] width 139 height 25
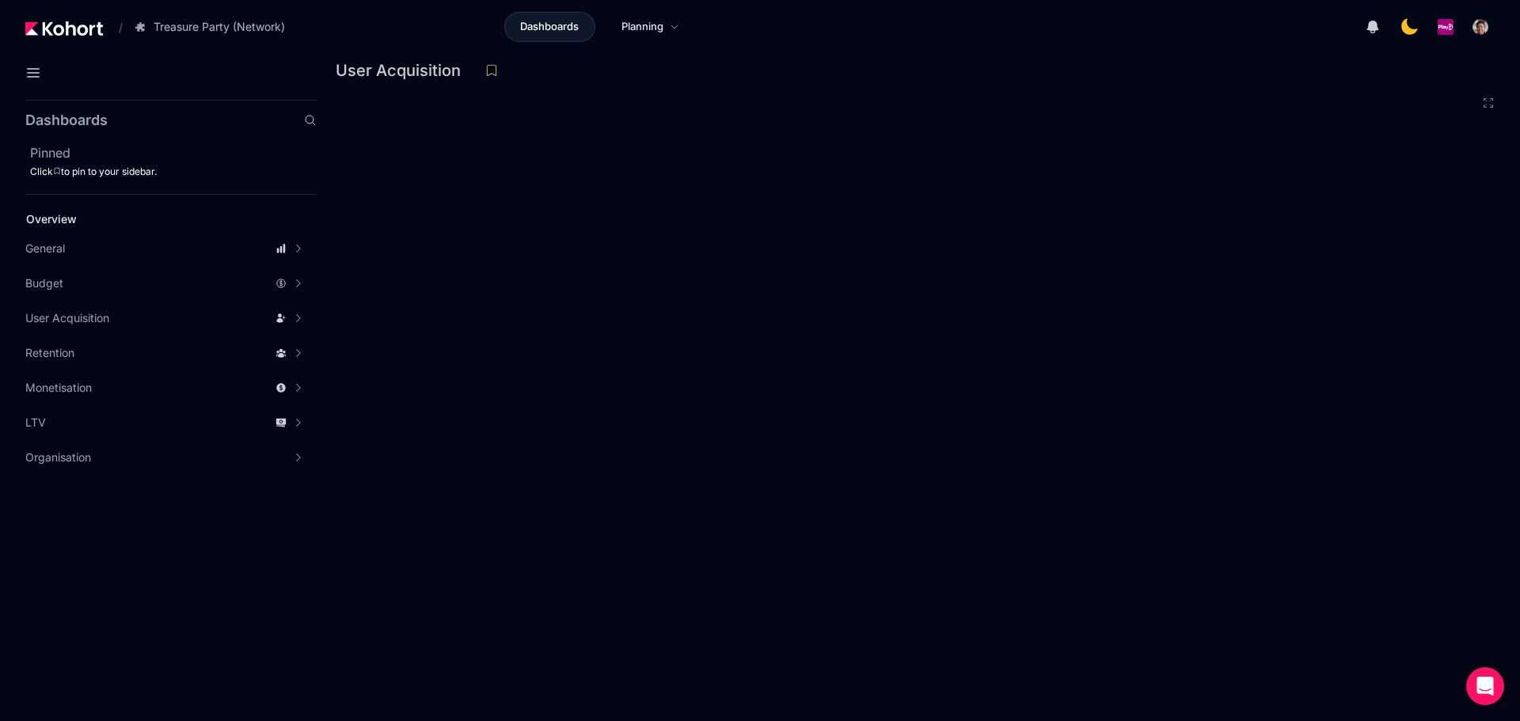
click at [211, 545] on aside "Dashboards Pinned Click to pin to your sidebar. Overview General Scenario Histo…" at bounding box center [158, 407] width 317 height 628
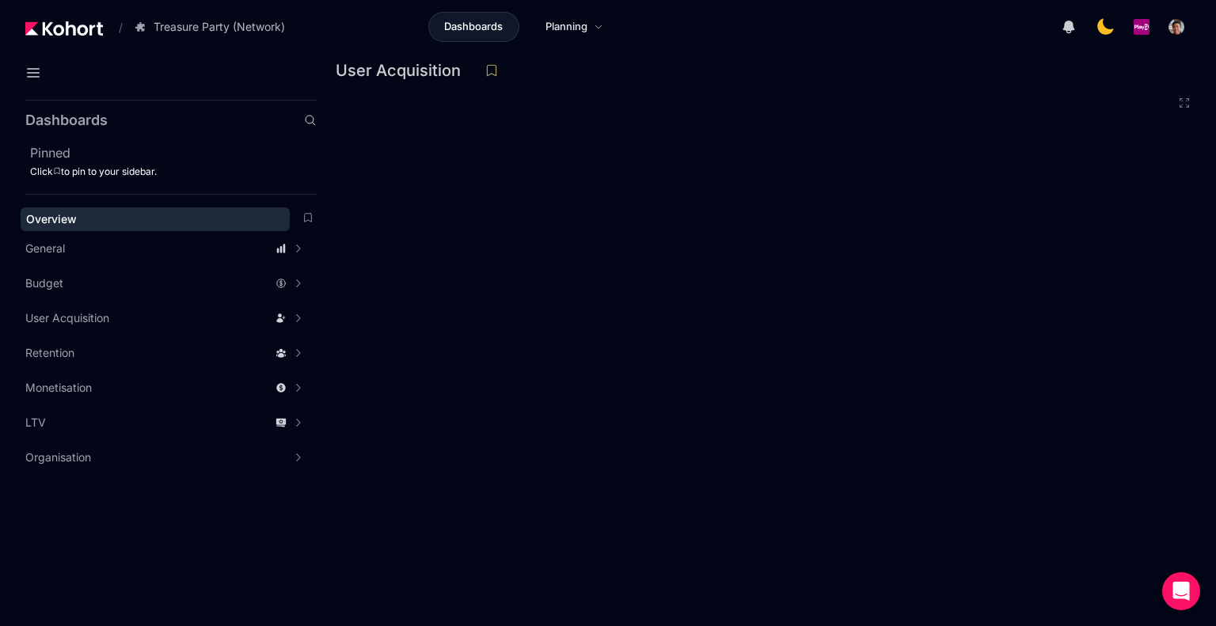
click at [176, 220] on div "Overview" at bounding box center [155, 219] width 258 height 16
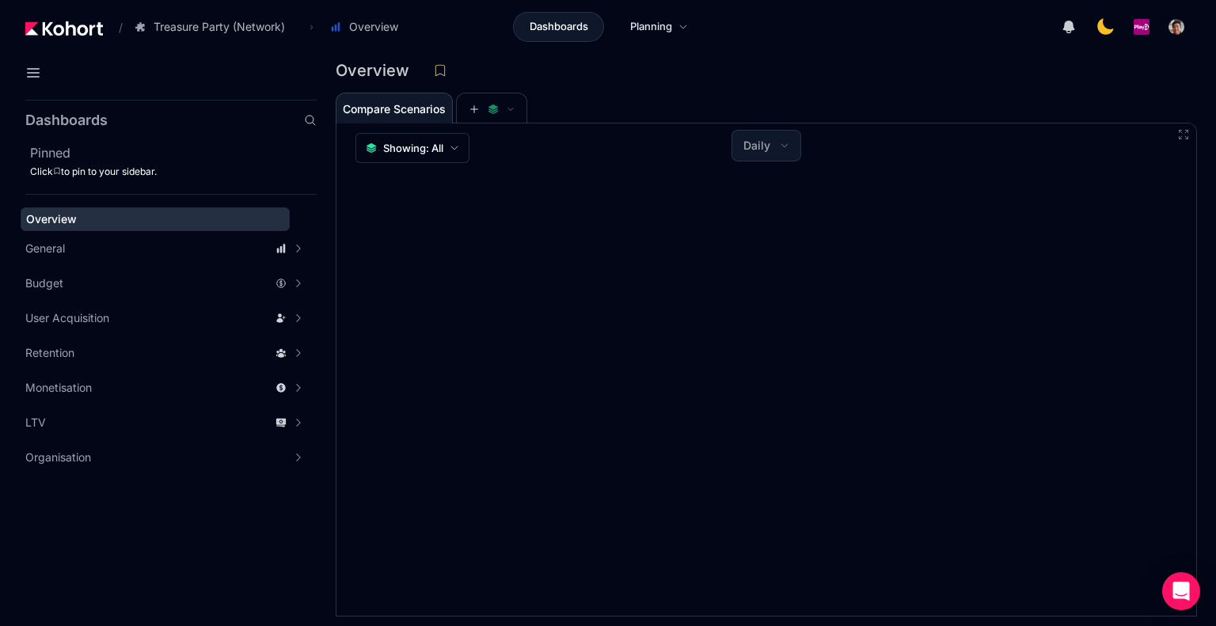
click at [560, 39] on link "Dashboards" at bounding box center [558, 27] width 91 height 30
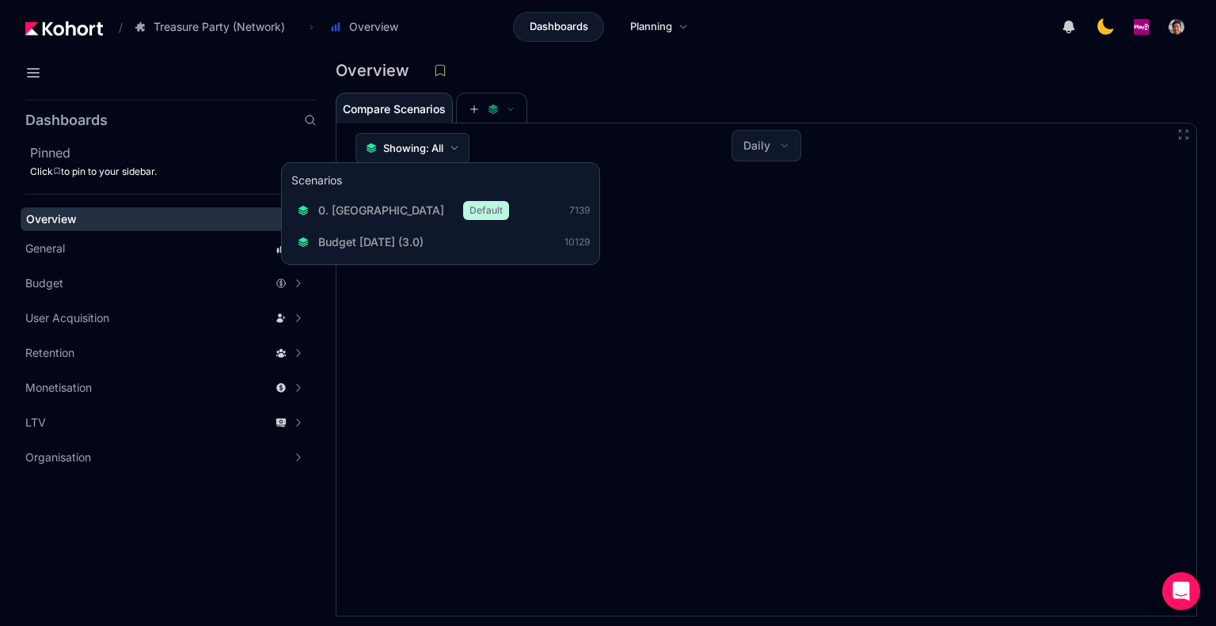
click at [461, 150] on button "Showing: All" at bounding box center [412, 148] width 114 height 30
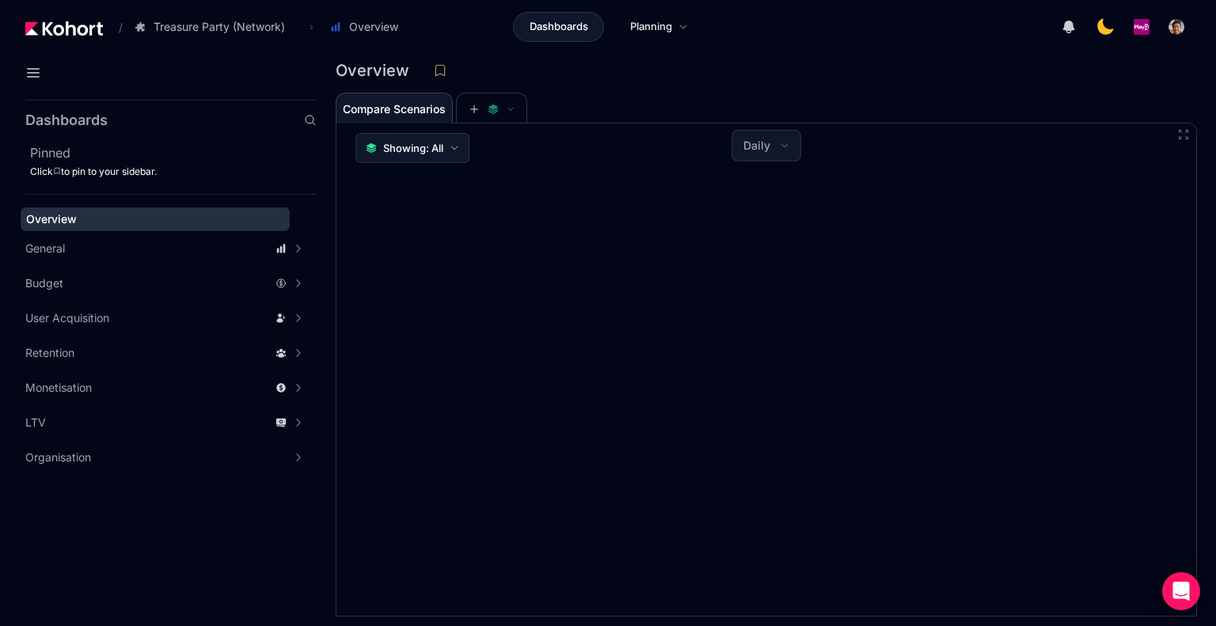
click at [453, 147] on icon at bounding box center [454, 147] width 6 height 3
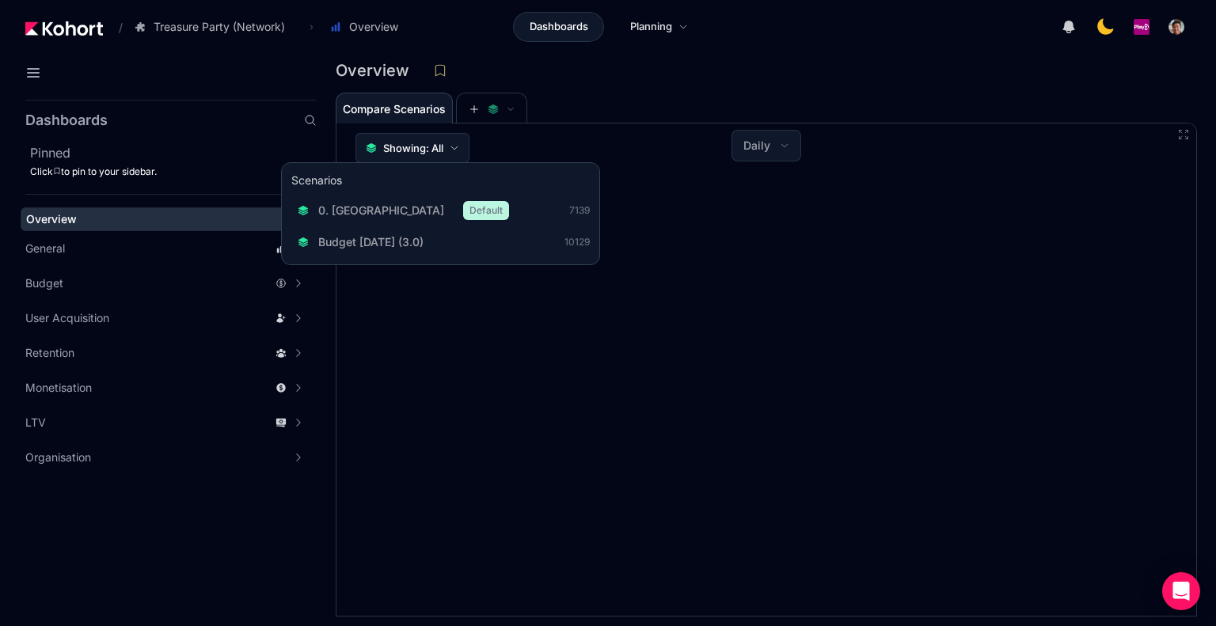
click at [453, 147] on icon at bounding box center [454, 147] width 6 height 3
click at [447, 147] on button "Showing: All" at bounding box center [412, 148] width 114 height 30
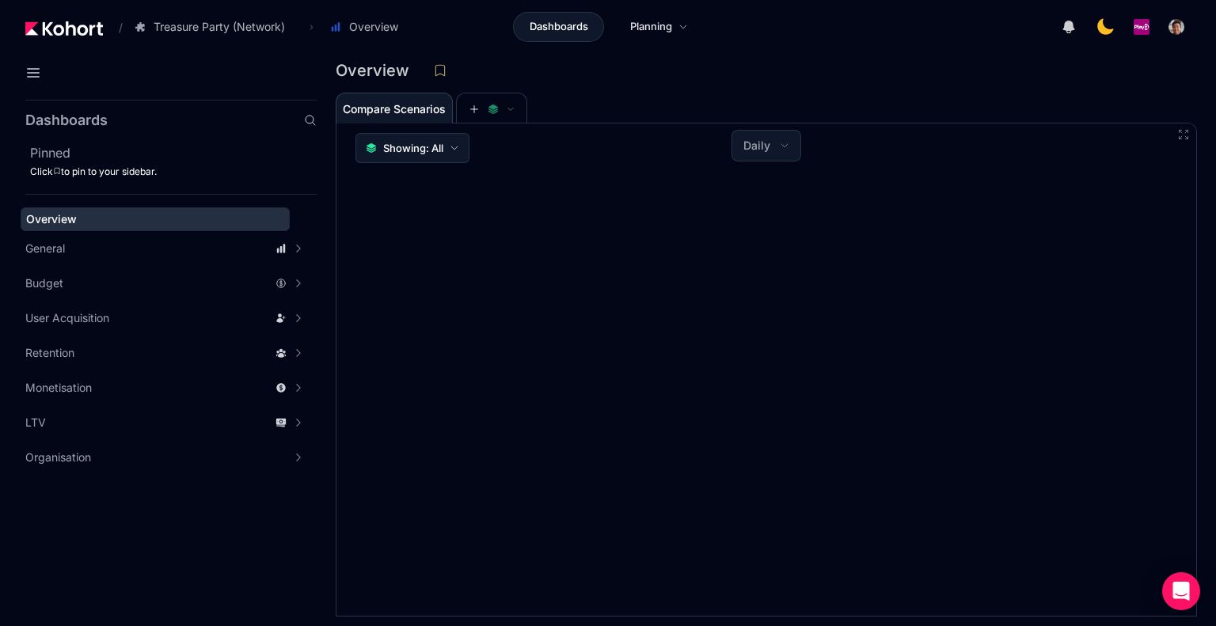
click at [447, 147] on button "Showing: All" at bounding box center [412, 148] width 114 height 30
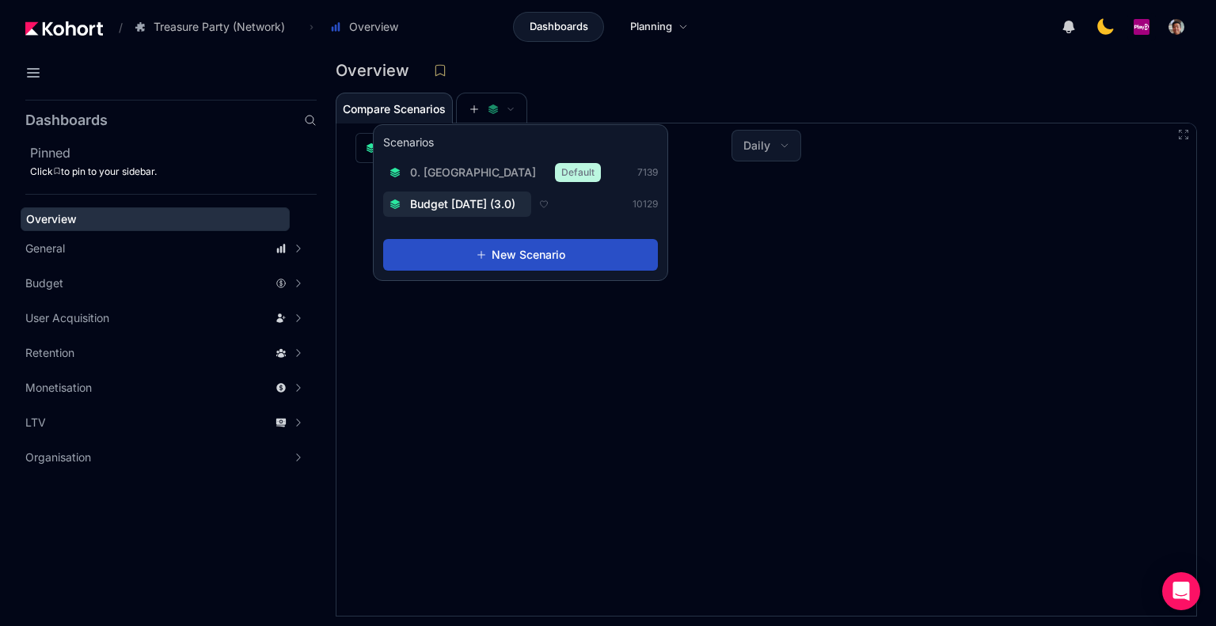
click at [440, 198] on span "Budget [DATE] (3.0)" at bounding box center [462, 204] width 105 height 16
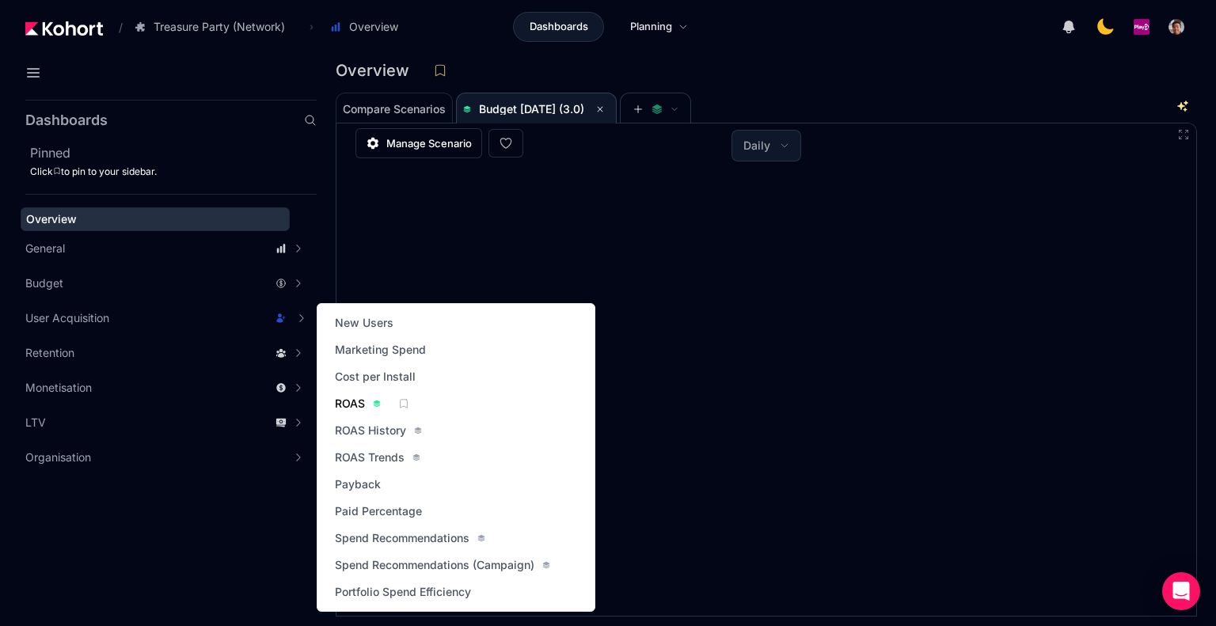
click at [345, 405] on span "ROAS" at bounding box center [350, 404] width 30 height 16
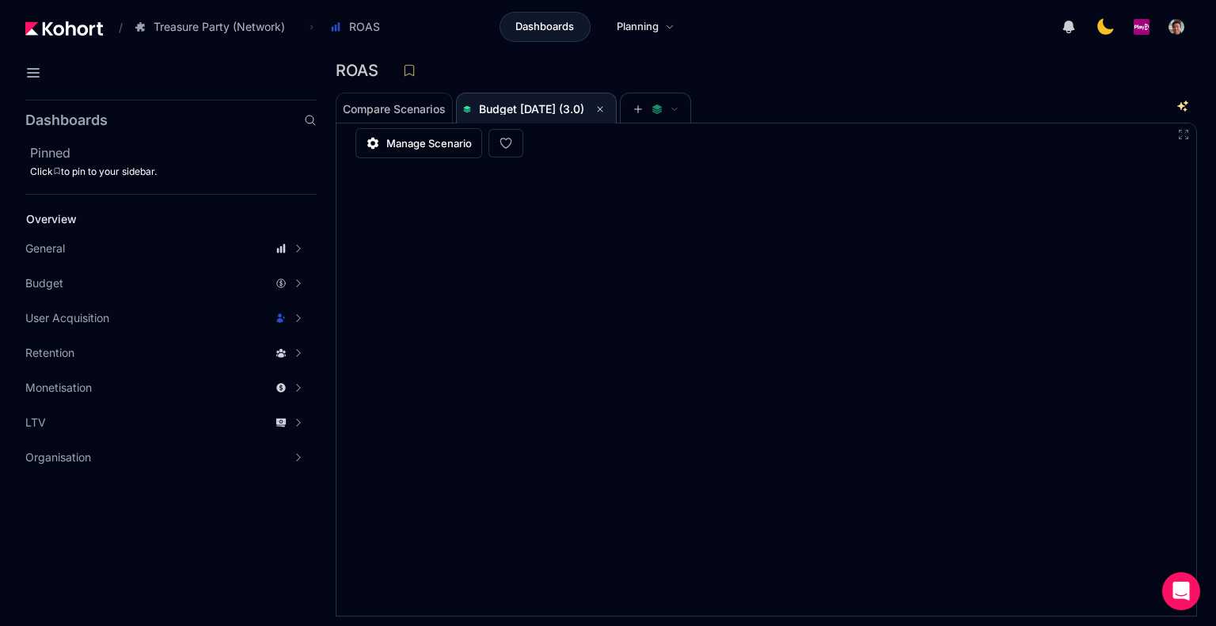
click at [978, 120] on div "Compare Scenarios Budget [DATE] (3.0)" at bounding box center [758, 108] width 844 height 32
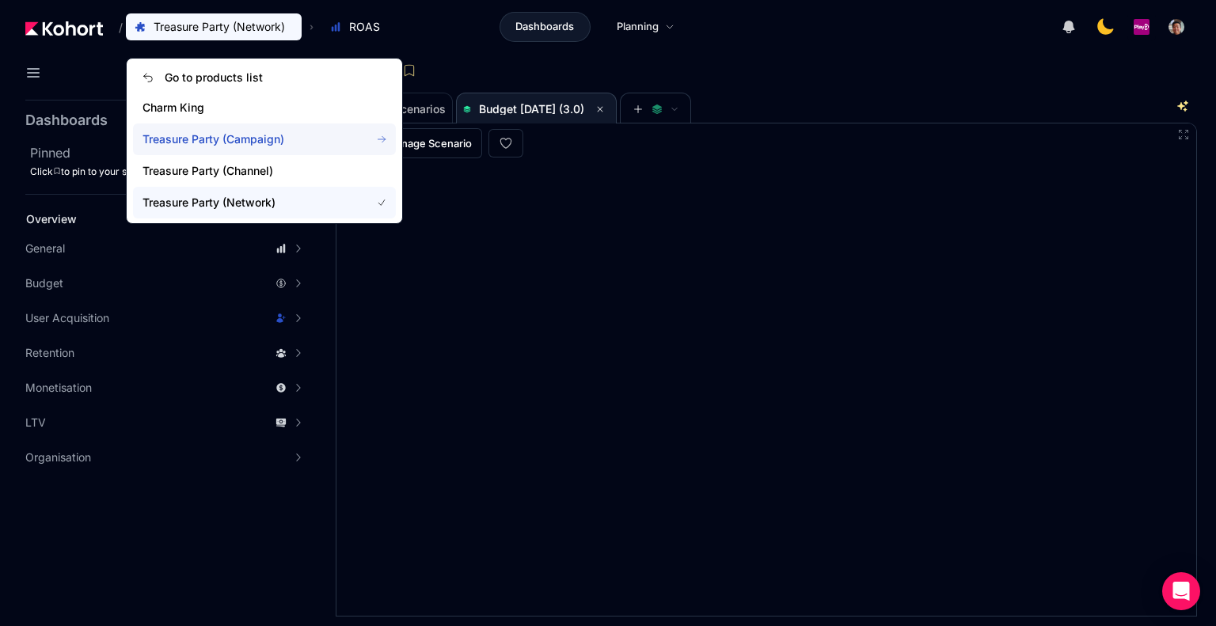
click at [279, 137] on span "Treasure Party (Campaign)" at bounding box center [246, 139] width 209 height 16
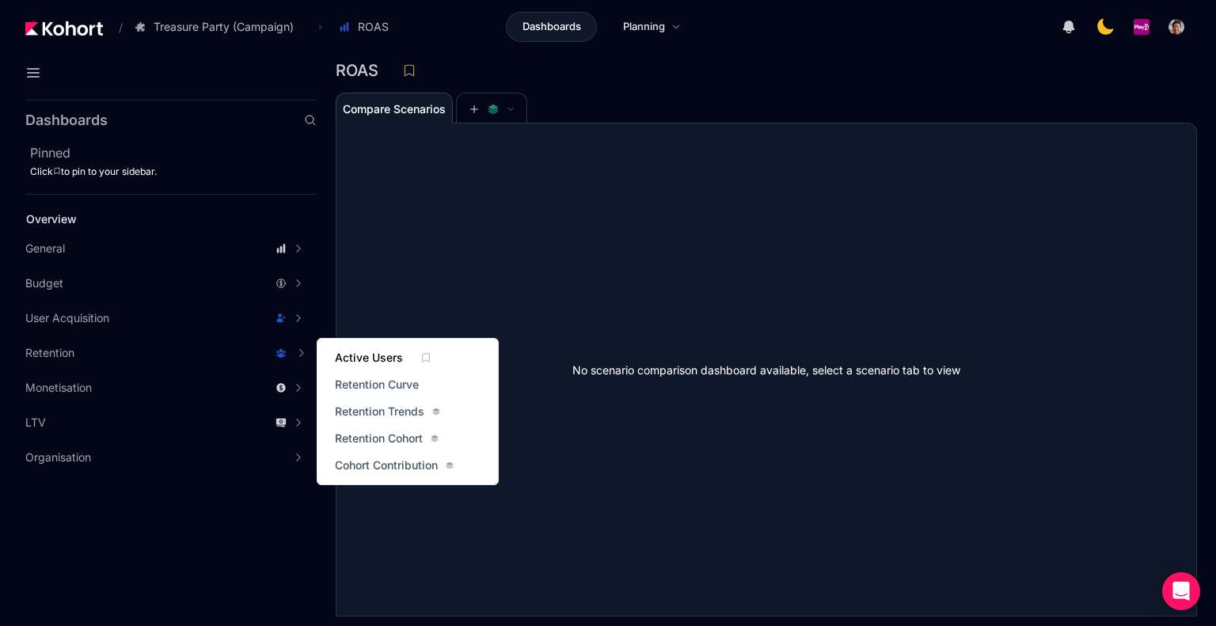
click at [370, 354] on span "Active Users" at bounding box center [369, 358] width 68 height 16
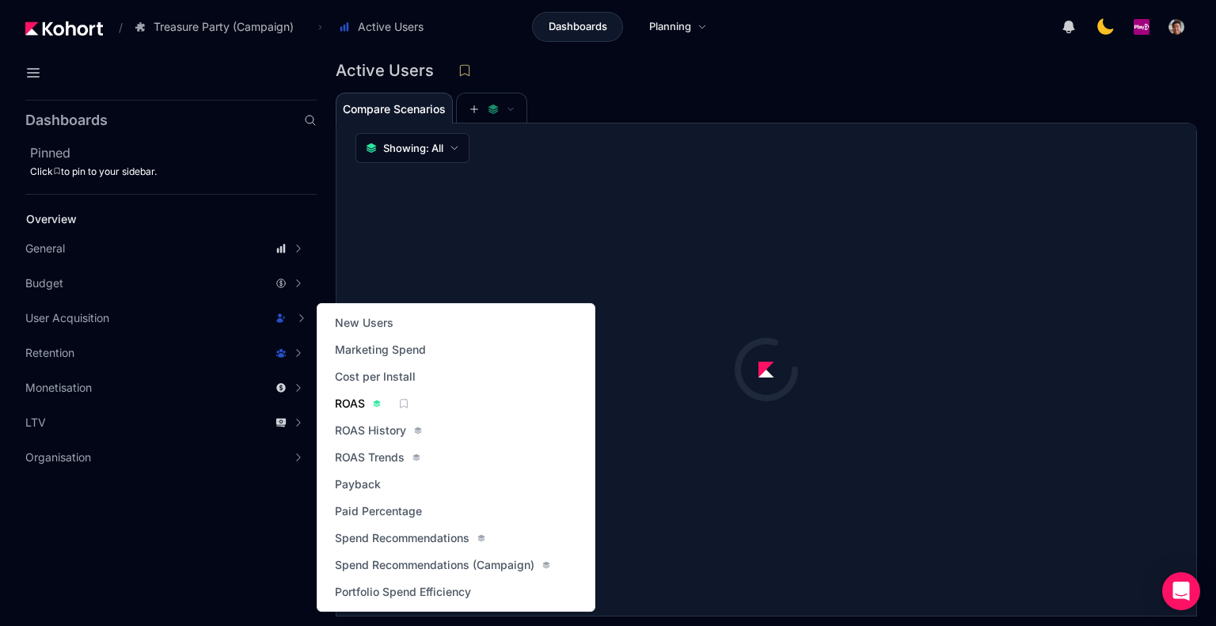
click at [356, 402] on span "ROAS" at bounding box center [350, 404] width 30 height 16
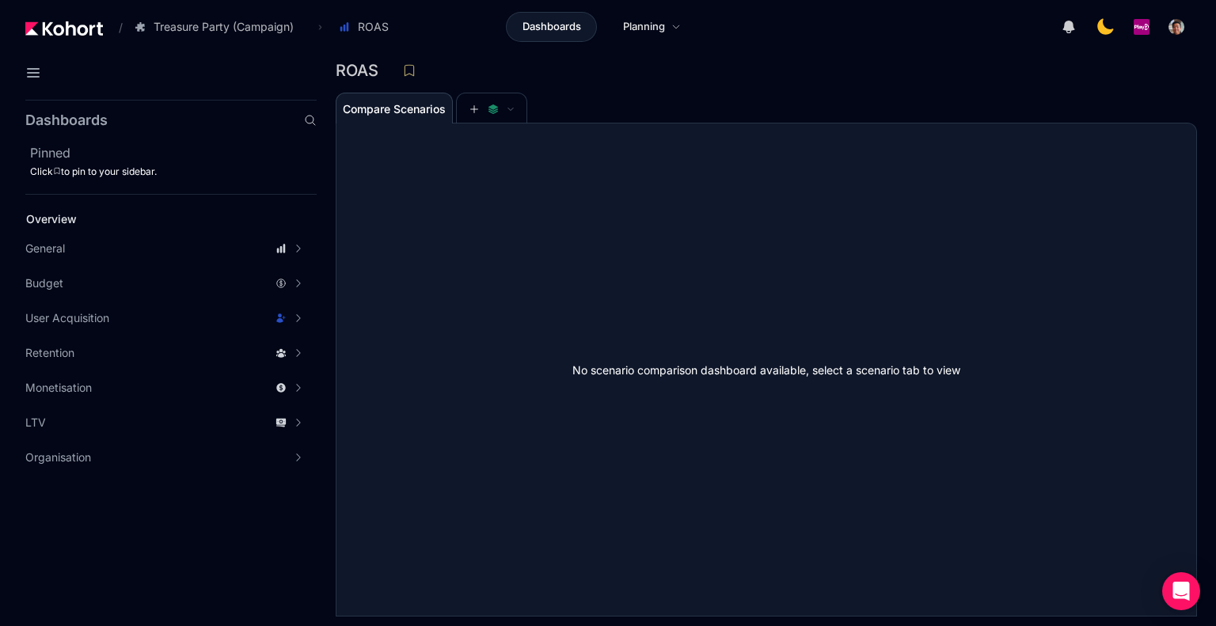
click at [750, 97] on div "Compare Scenarios" at bounding box center [758, 108] width 844 height 32
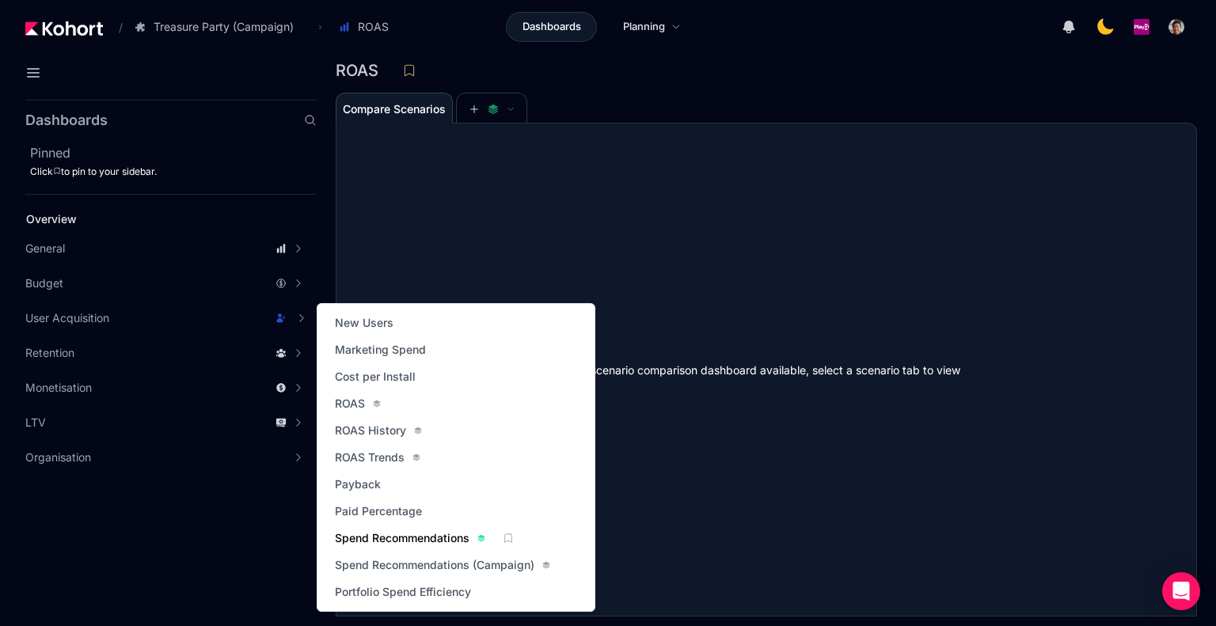
click at [434, 534] on span "Spend Recommendations" at bounding box center [402, 538] width 135 height 16
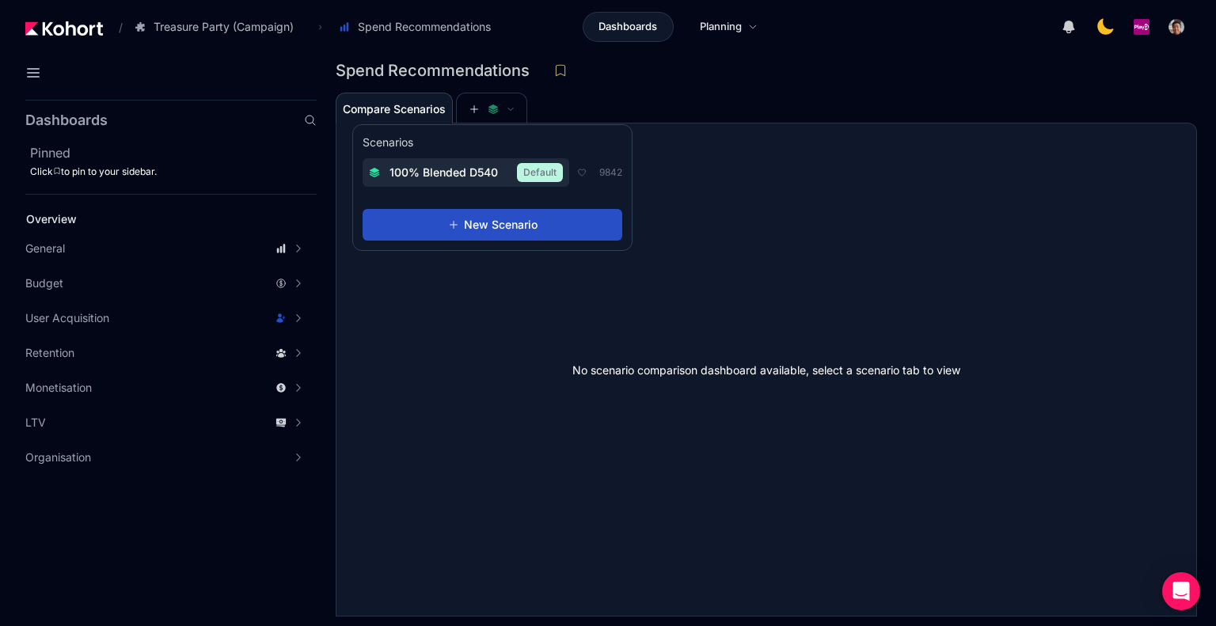
click at [454, 169] on span "100% Blended D540" at bounding box center [443, 173] width 108 height 16
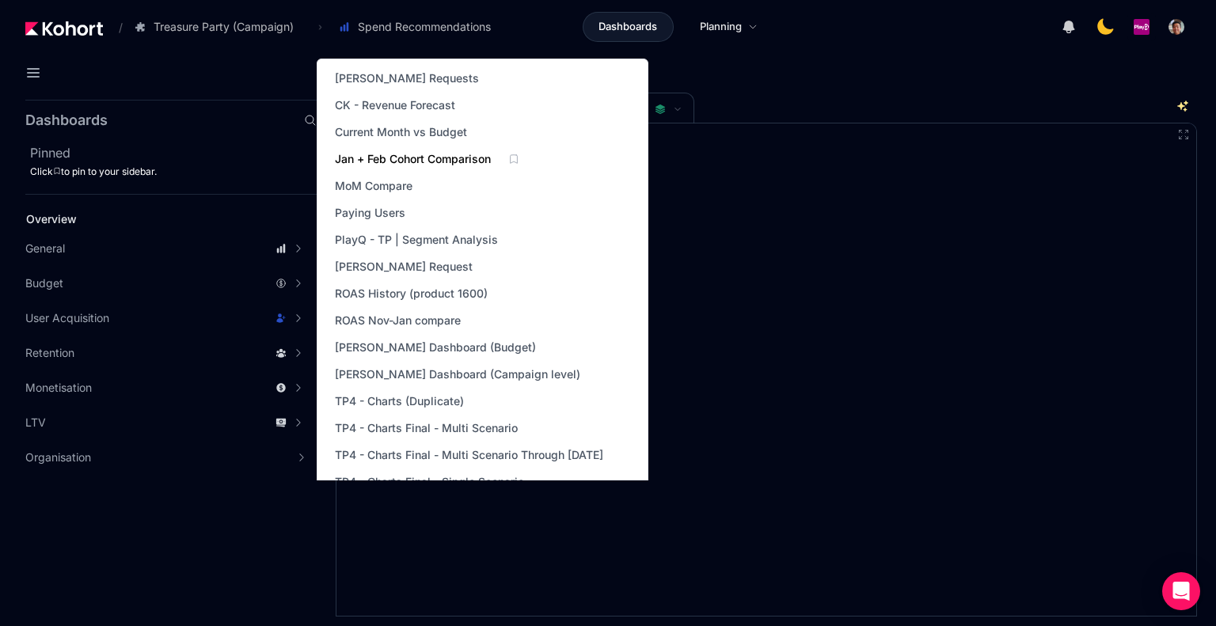
click at [439, 160] on span "Jan + Feb Cohort Comparison" at bounding box center [413, 159] width 156 height 16
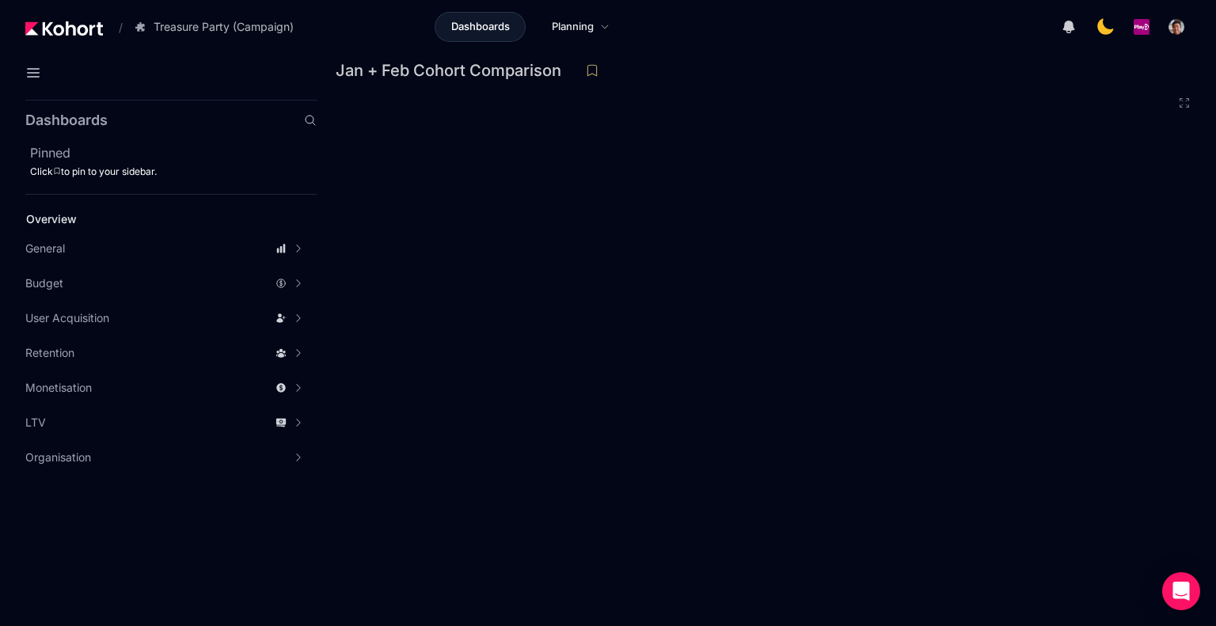
click at [98, 116] on h2 "Dashboards" at bounding box center [66, 120] width 82 height 14
click at [179, 110] on div "Dashboards Pinned Click to pin to your sidebar. Overview General Scenario Histo…" at bounding box center [170, 287] width 291 height 375
click at [459, 24] on span "Dashboards" at bounding box center [480, 27] width 59 height 16
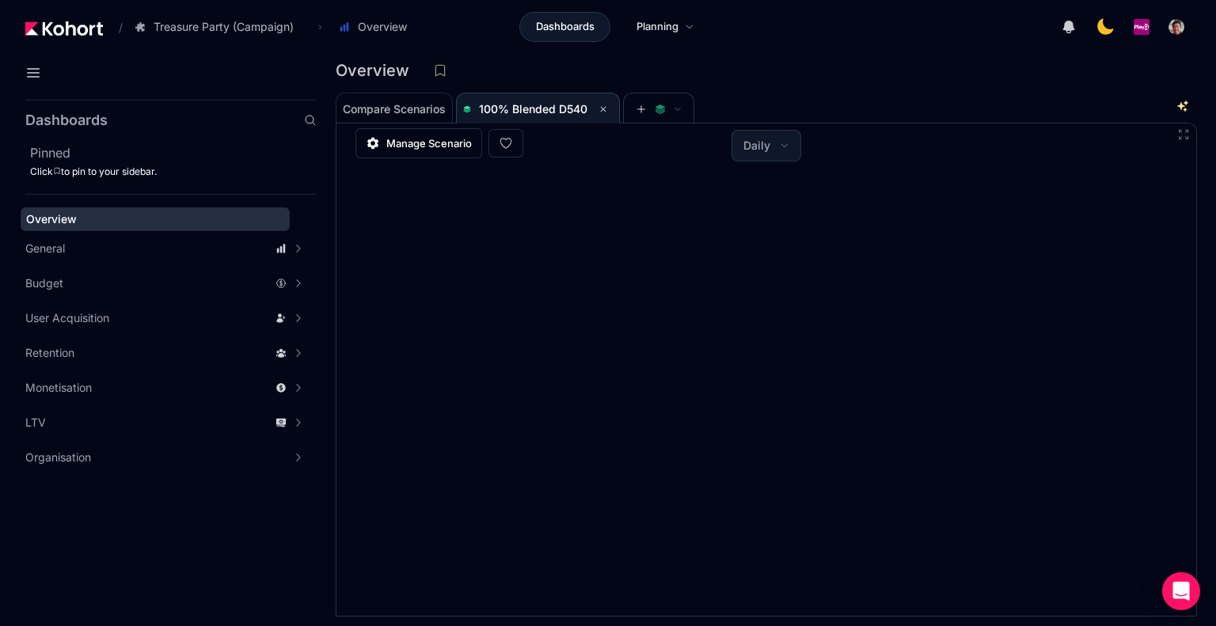
click at [813, 83] on div "Overview" at bounding box center [766, 75] width 861 height 33
click at [785, 91] on app-product-dashboard "Overview Compare Scenarios 100% Blended D540 Manage Scenario Daily" at bounding box center [766, 338] width 861 height 558
click at [788, 100] on div "Compare Scenarios 100% Blended D540" at bounding box center [758, 108] width 844 height 32
click at [826, 70] on div "Overview" at bounding box center [760, 71] width 849 height 24
click at [863, 51] on header "/ Treasure Party (Campaign) Go to products list Charm King Treasure Party (Camp…" at bounding box center [608, 29] width 1216 height 59
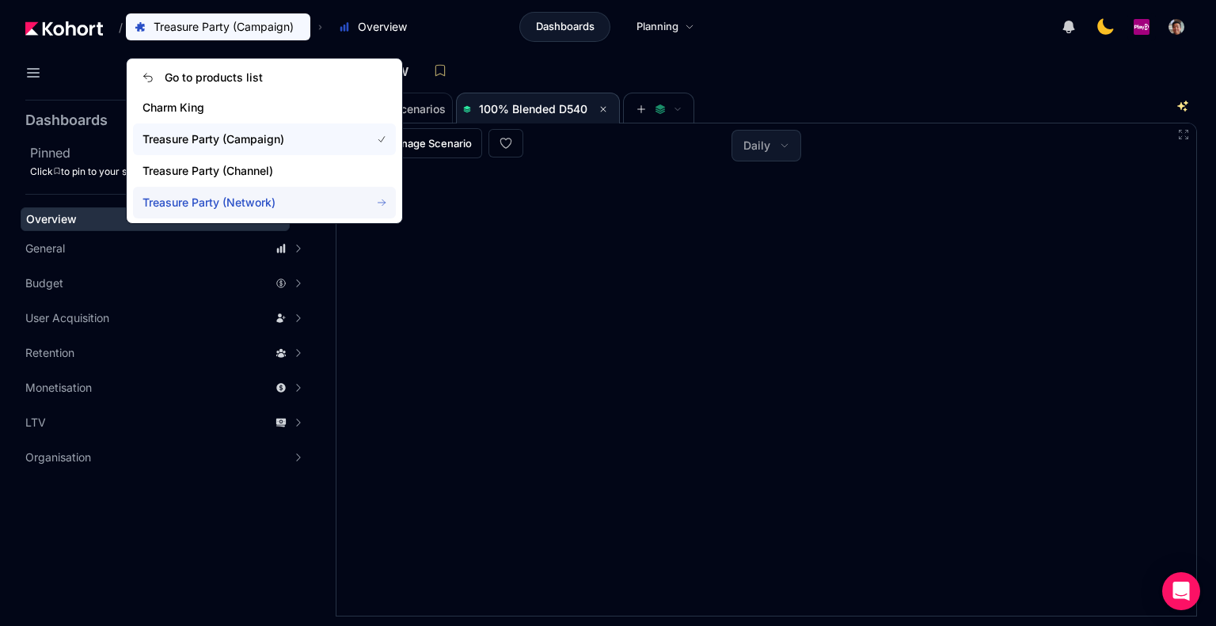
click at [240, 208] on span "Treasure Party (Network)" at bounding box center [246, 203] width 209 height 16
